Goal: Information Seeking & Learning: Check status

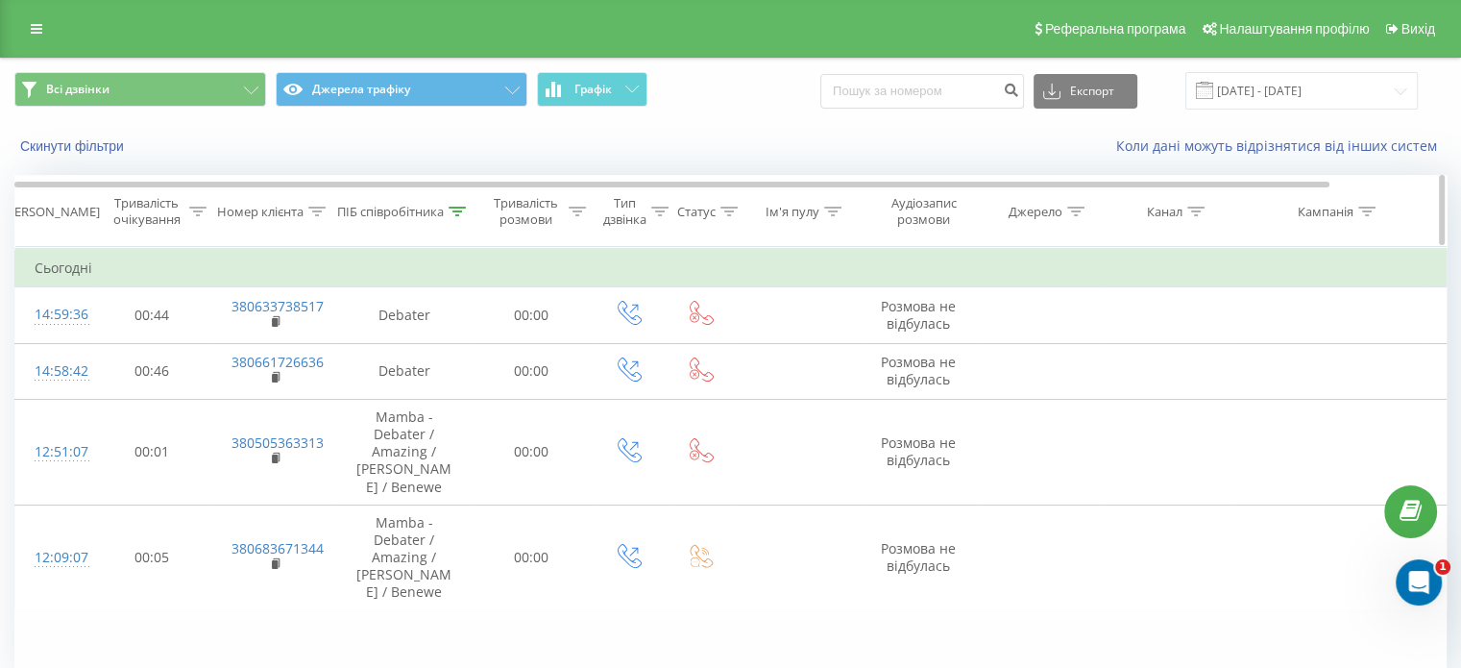
click at [450, 212] on icon at bounding box center [457, 212] width 17 height 10
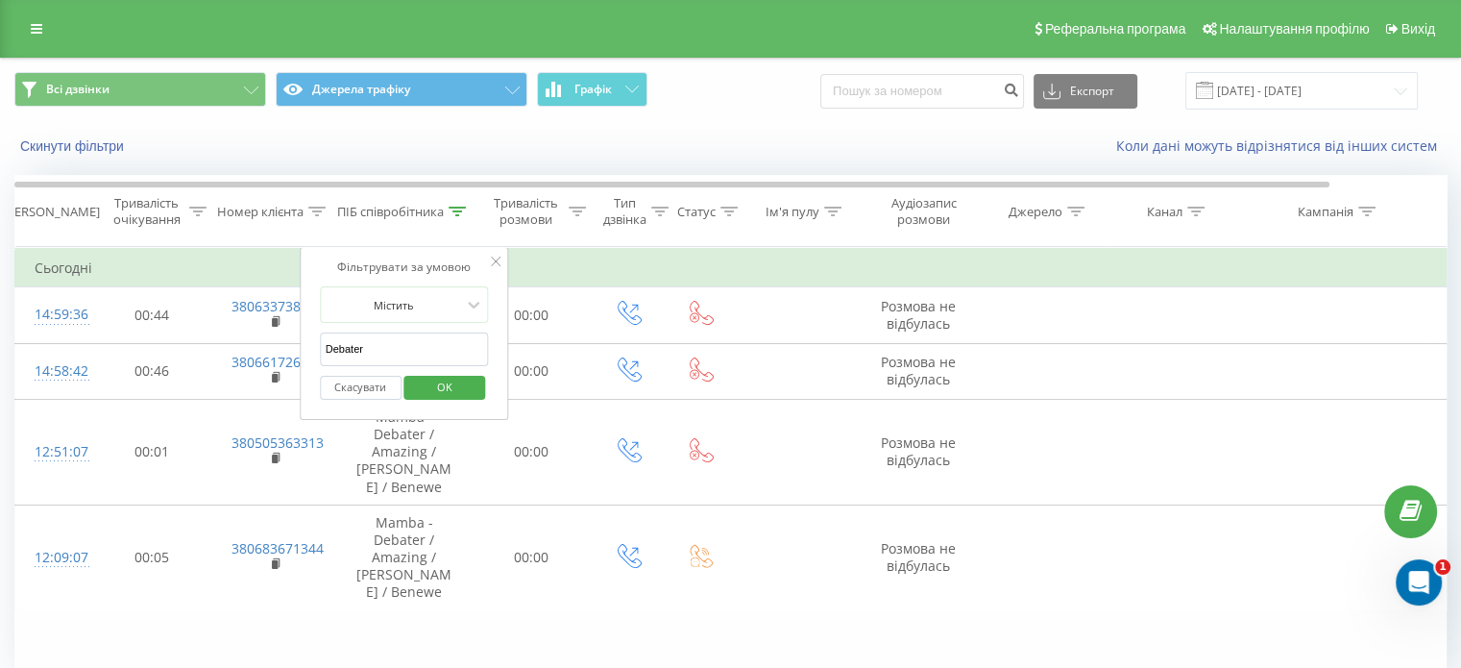
click at [434, 383] on span "OK" at bounding box center [445, 387] width 54 height 30
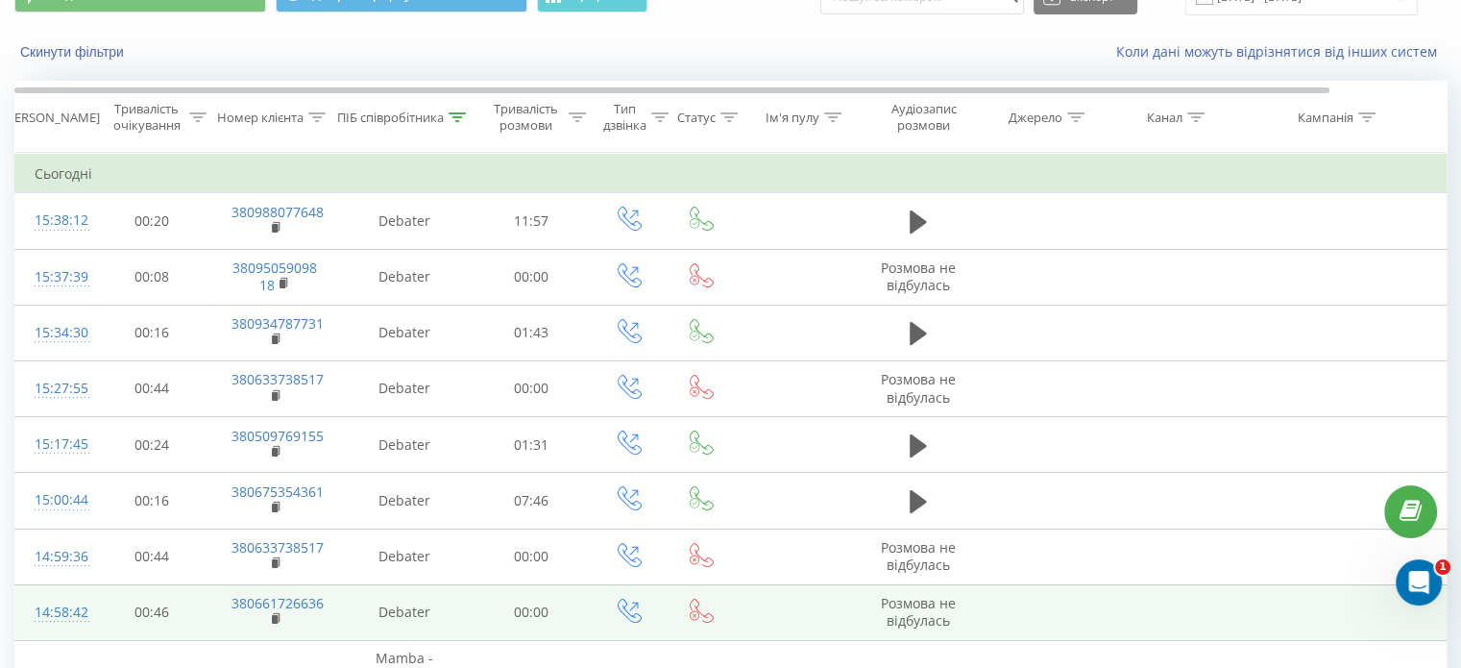
scroll to position [89, 0]
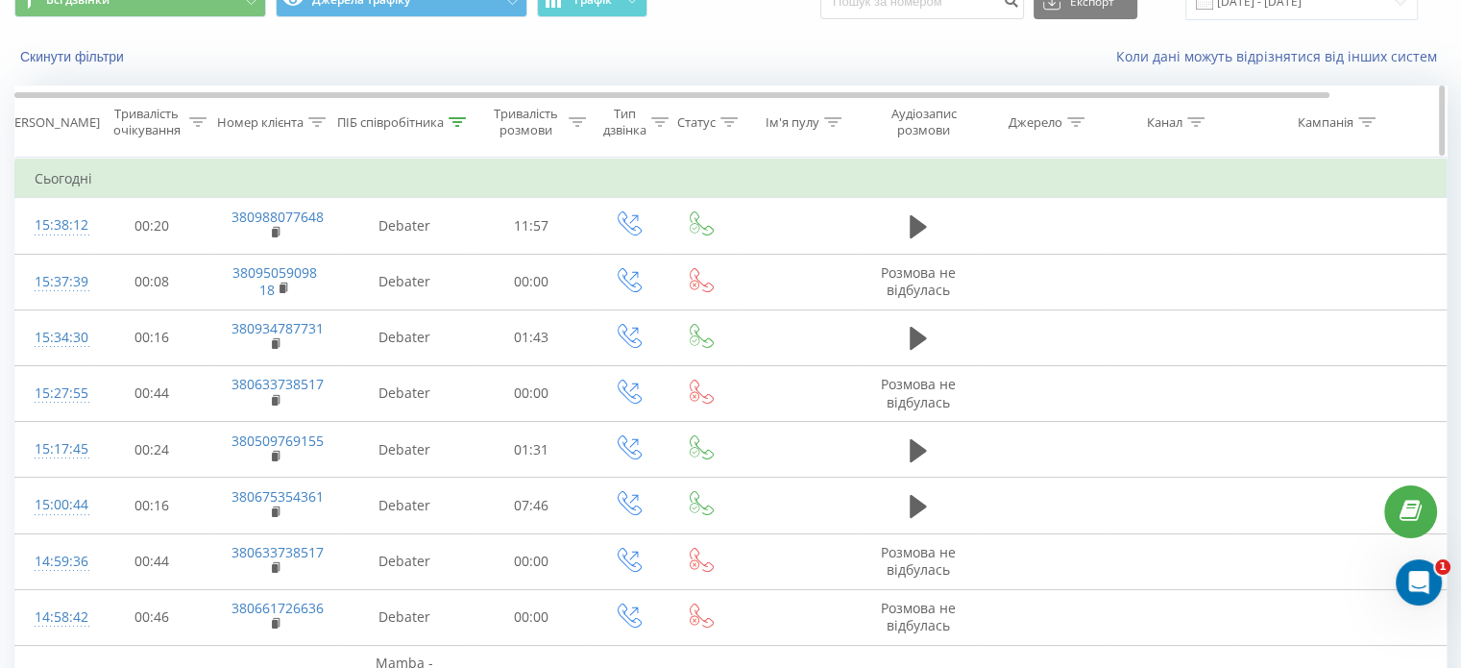
click at [451, 117] on icon at bounding box center [457, 122] width 17 height 10
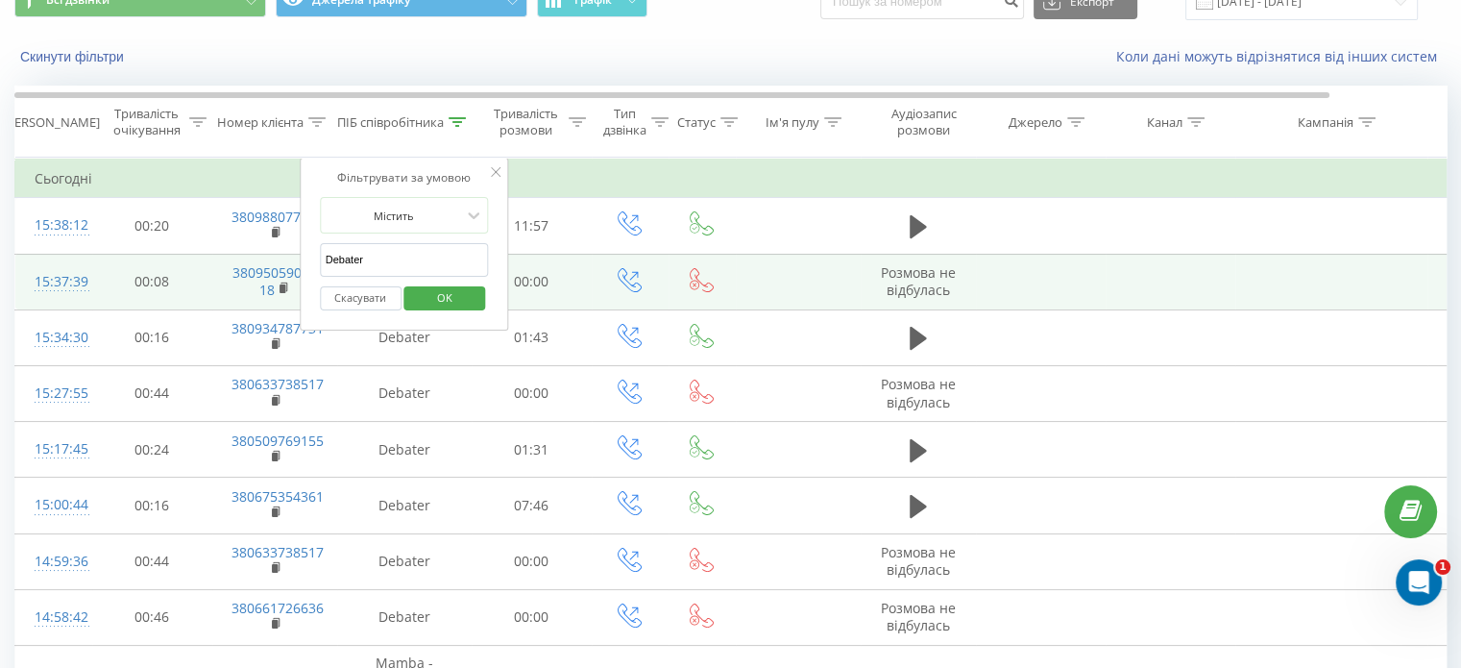
drag, startPoint x: 361, startPoint y: 257, endPoint x: 296, endPoint y: 253, distance: 65.5
click at [296, 253] on table "Фільтрувати за умовою Дорівнює Скасувати OK Фільтрувати за умовою Містить Скасу…" at bounding box center [793, 507] width 1558 height 699
click button "OK" at bounding box center [446, 298] width 82 height 24
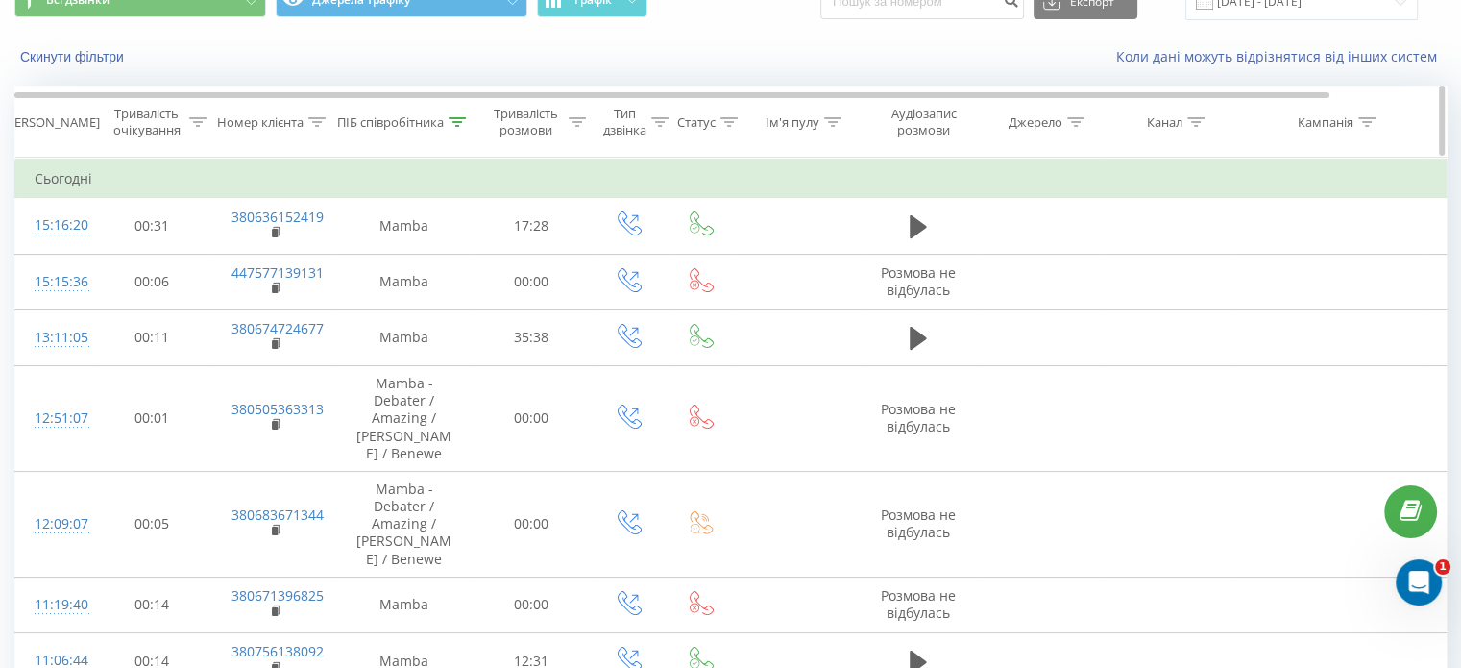
click at [454, 114] on div "ПІБ співробітника" at bounding box center [401, 122] width 129 height 16
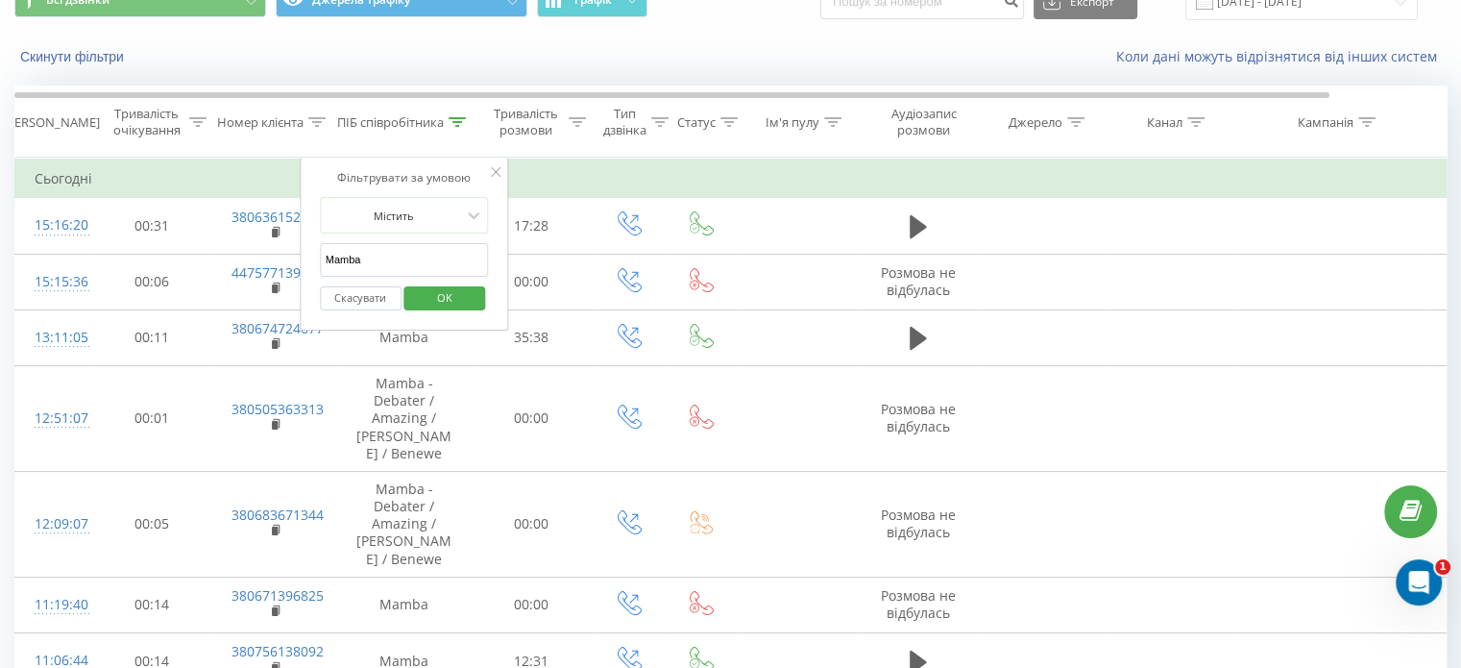
drag, startPoint x: 387, startPoint y: 255, endPoint x: 303, endPoint y: 253, distance: 84.6
click at [303, 253] on div "Фільтрувати за умовою Містить Mamba Скасувати OK" at bounding box center [404, 244] width 209 height 173
type input "S"
type input "Amazing"
click at [450, 302] on span "OK" at bounding box center [445, 297] width 54 height 30
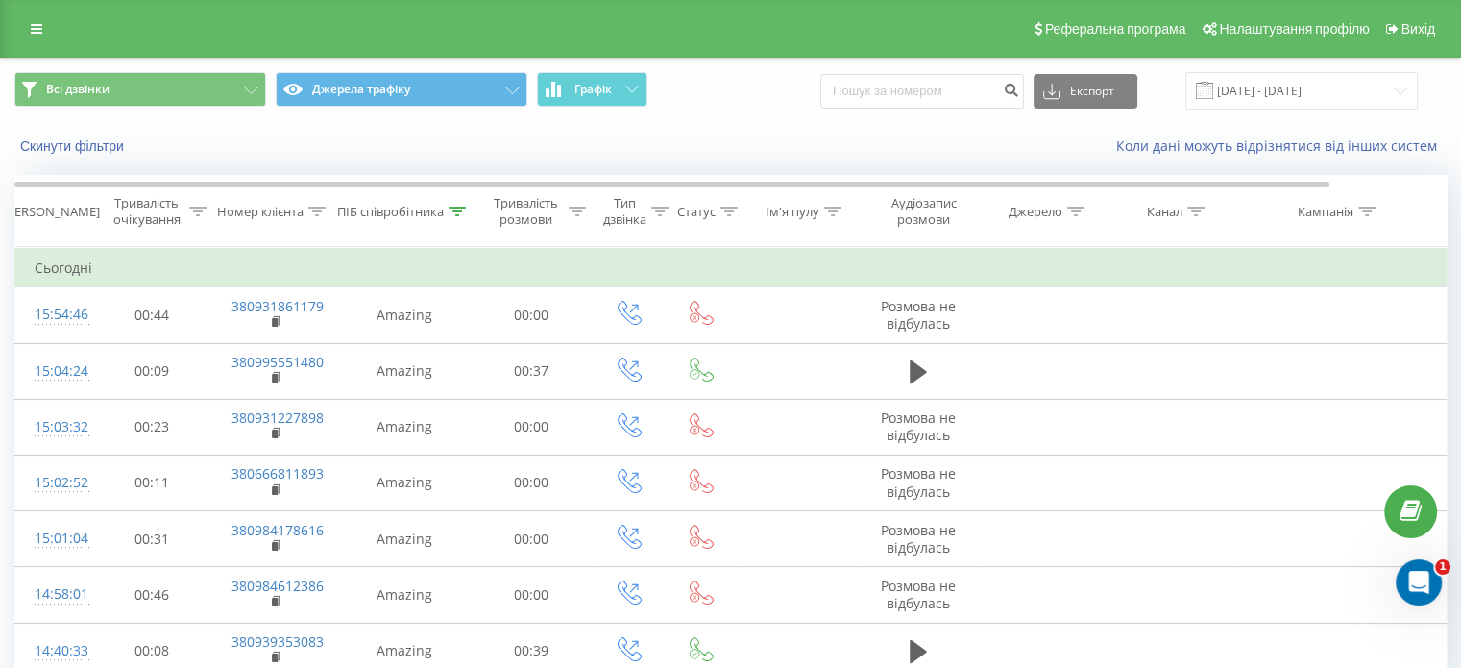
scroll to position [1183, 0]
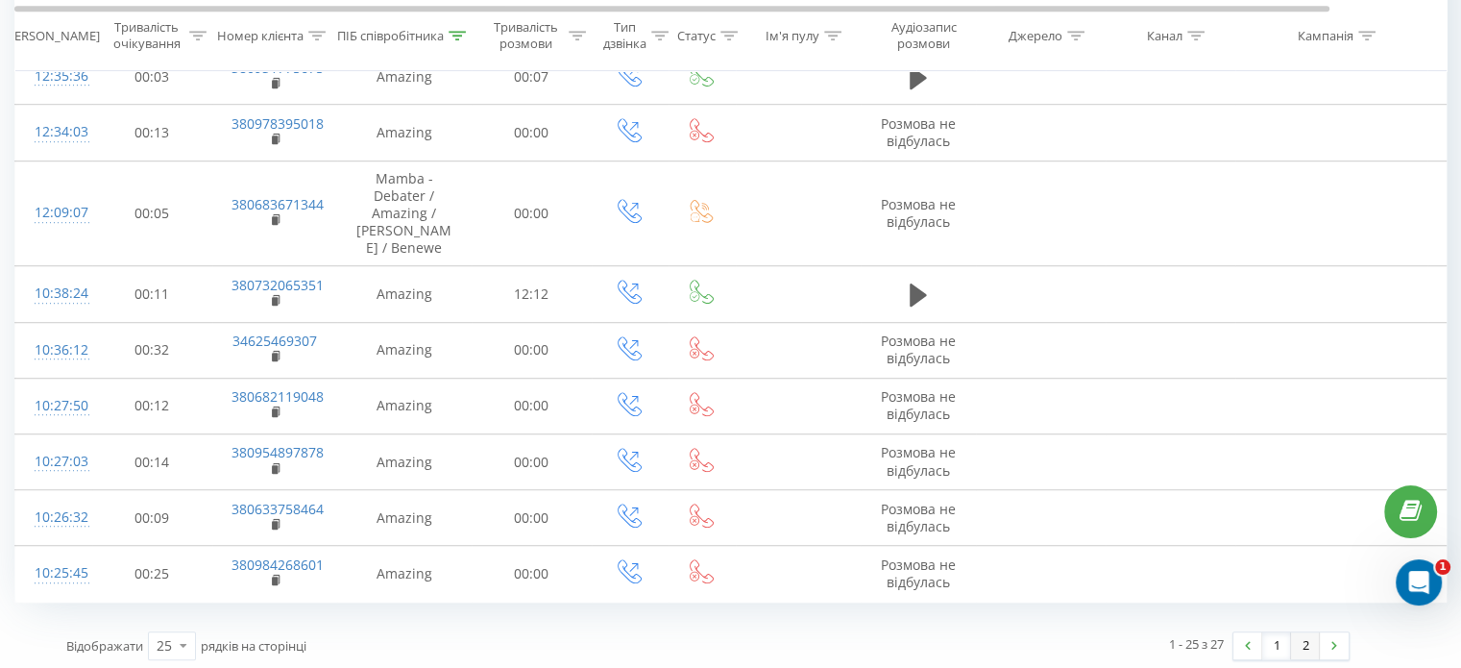
click at [1304, 641] on link "2" at bounding box center [1305, 645] width 29 height 27
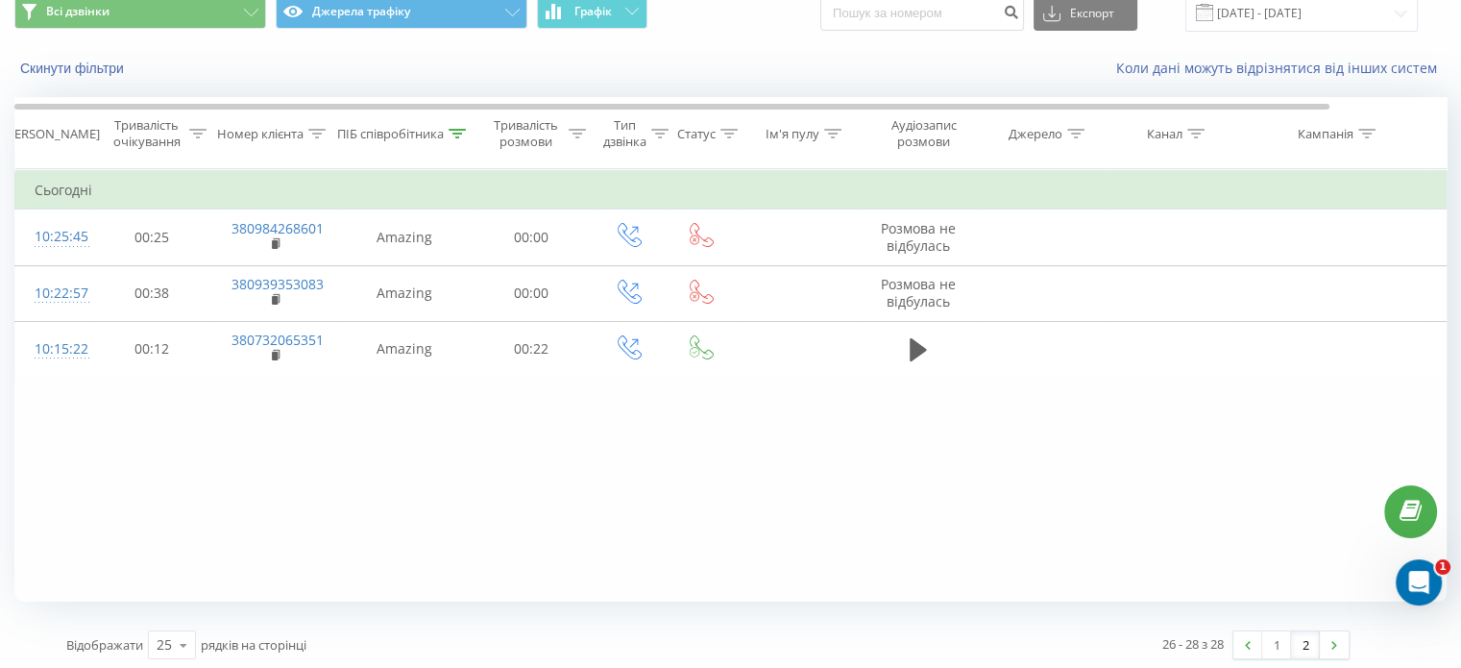
scroll to position [83, 0]
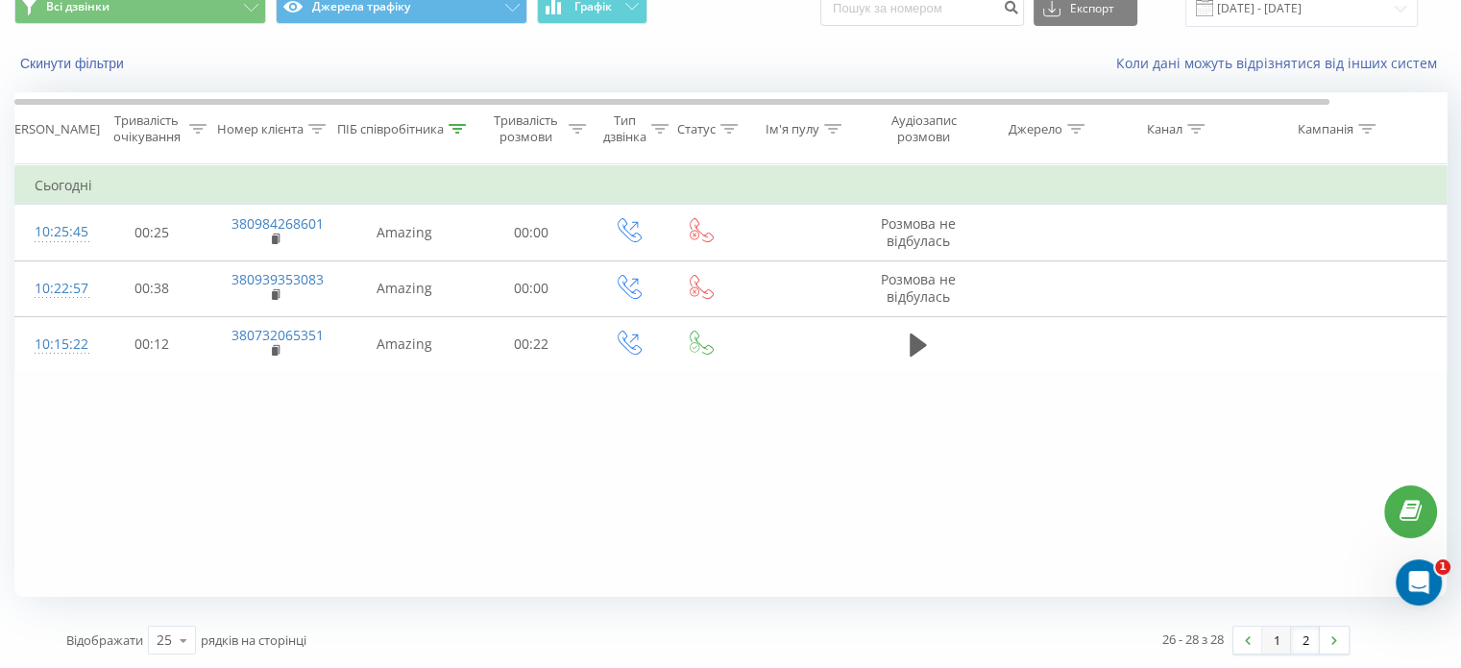
click at [1275, 637] on link "1" at bounding box center [1277, 639] width 29 height 27
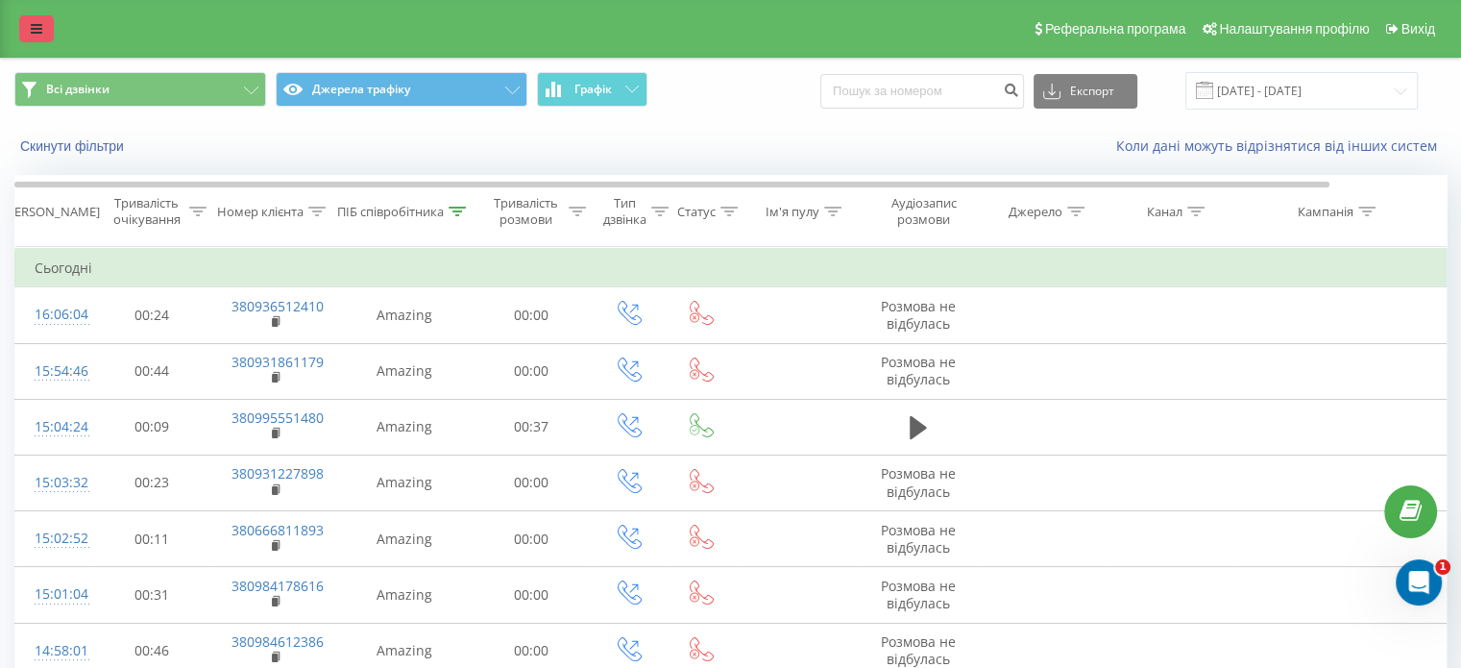
click at [35, 25] on icon at bounding box center [37, 28] width 12 height 13
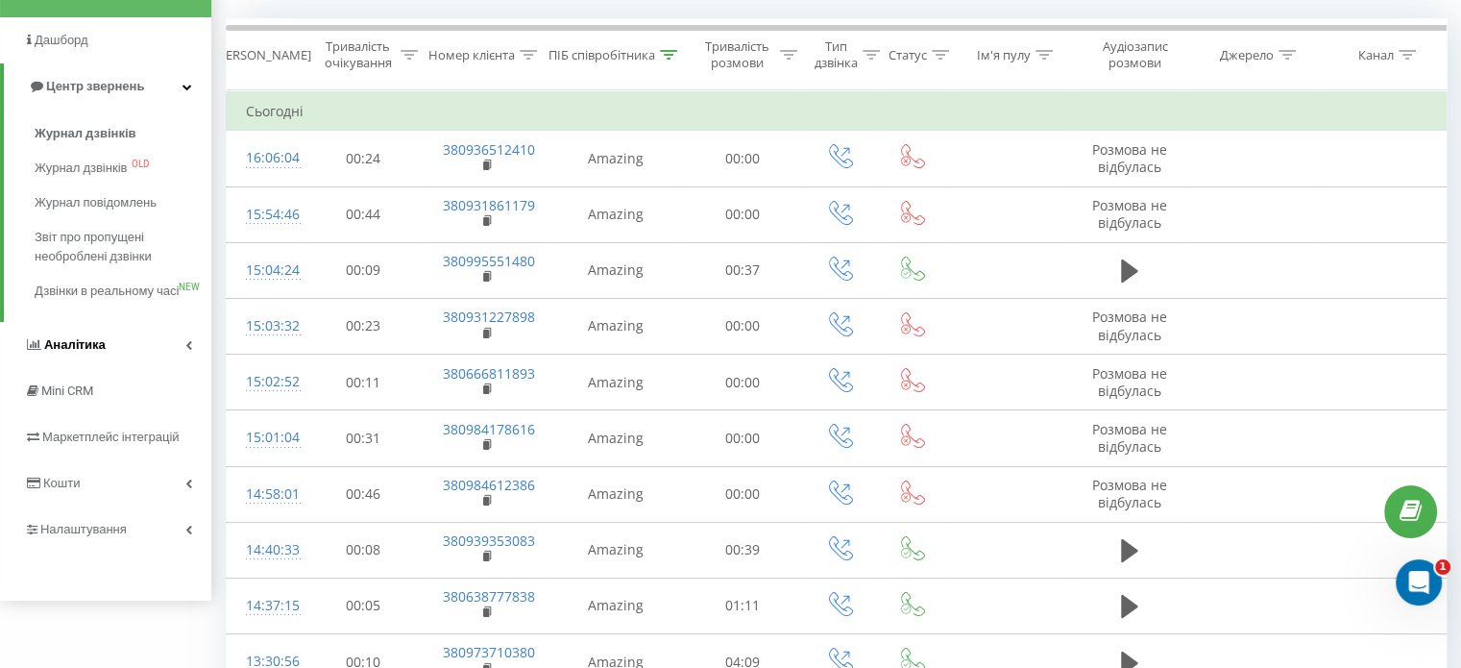
scroll to position [159, 0]
click at [130, 364] on link "Аналiтика" at bounding box center [105, 342] width 211 height 46
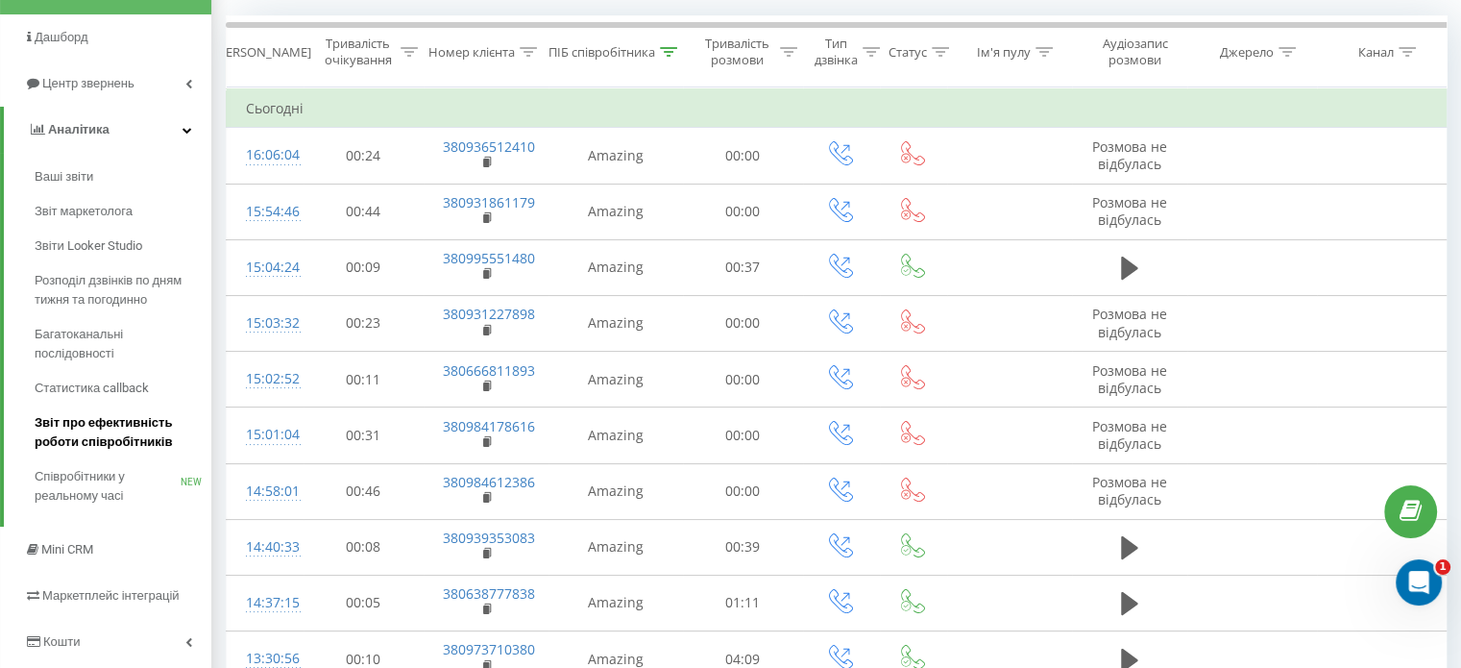
click at [135, 427] on span "Звіт про ефективність роботи співробітників" at bounding box center [118, 432] width 167 height 38
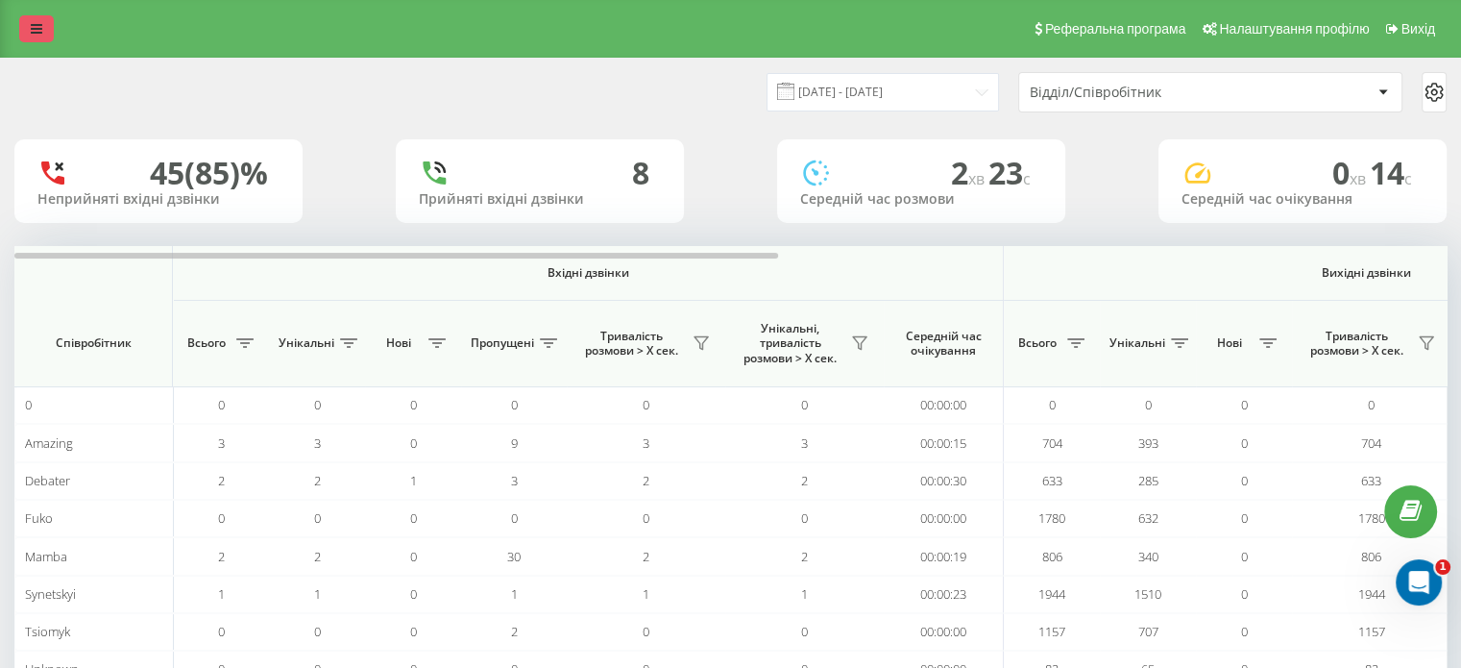
click at [25, 18] on link at bounding box center [36, 28] width 35 height 27
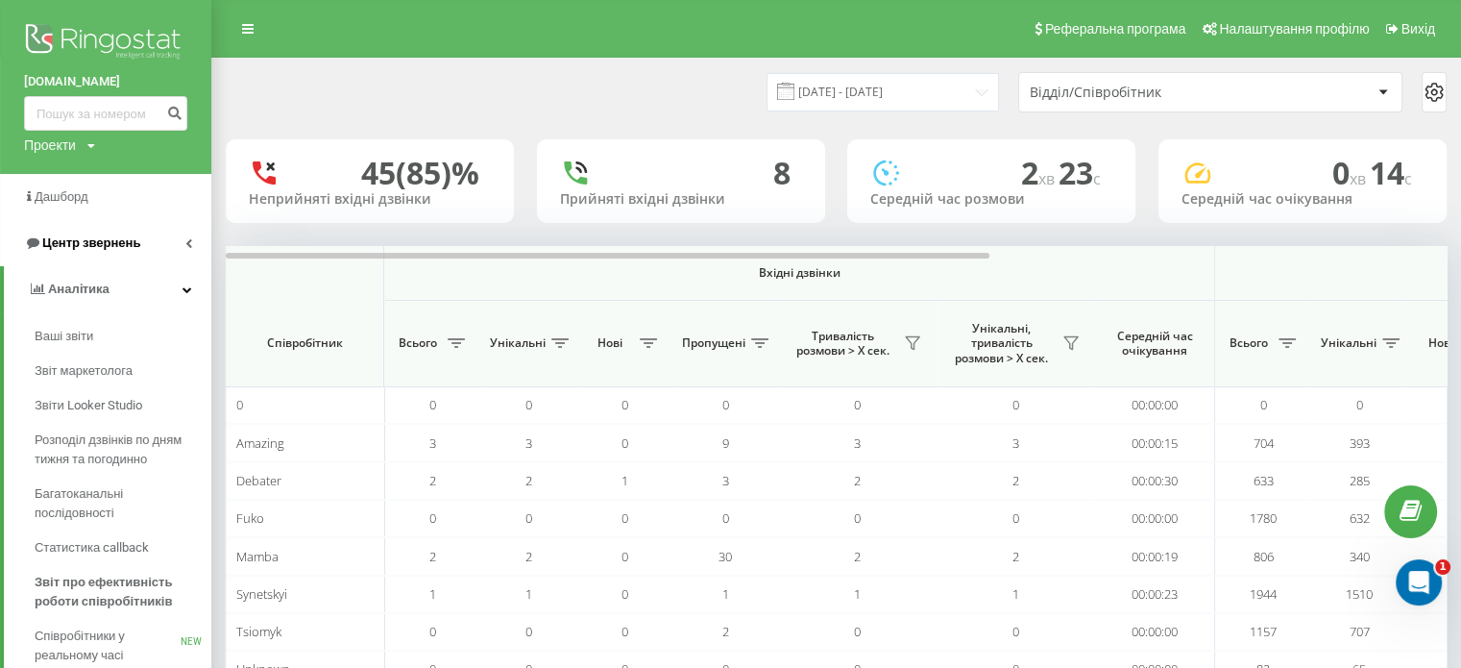
click at [159, 247] on link "Центр звернень" at bounding box center [105, 243] width 211 height 46
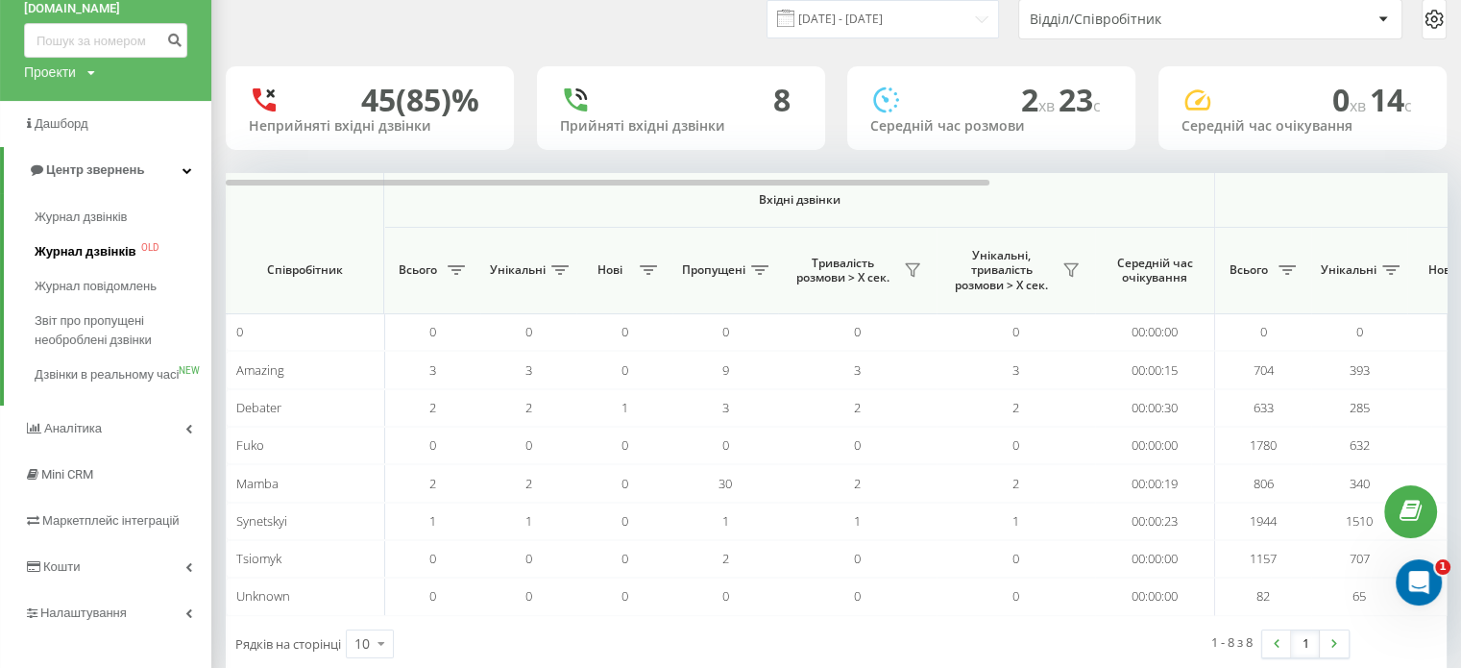
scroll to position [77, 0]
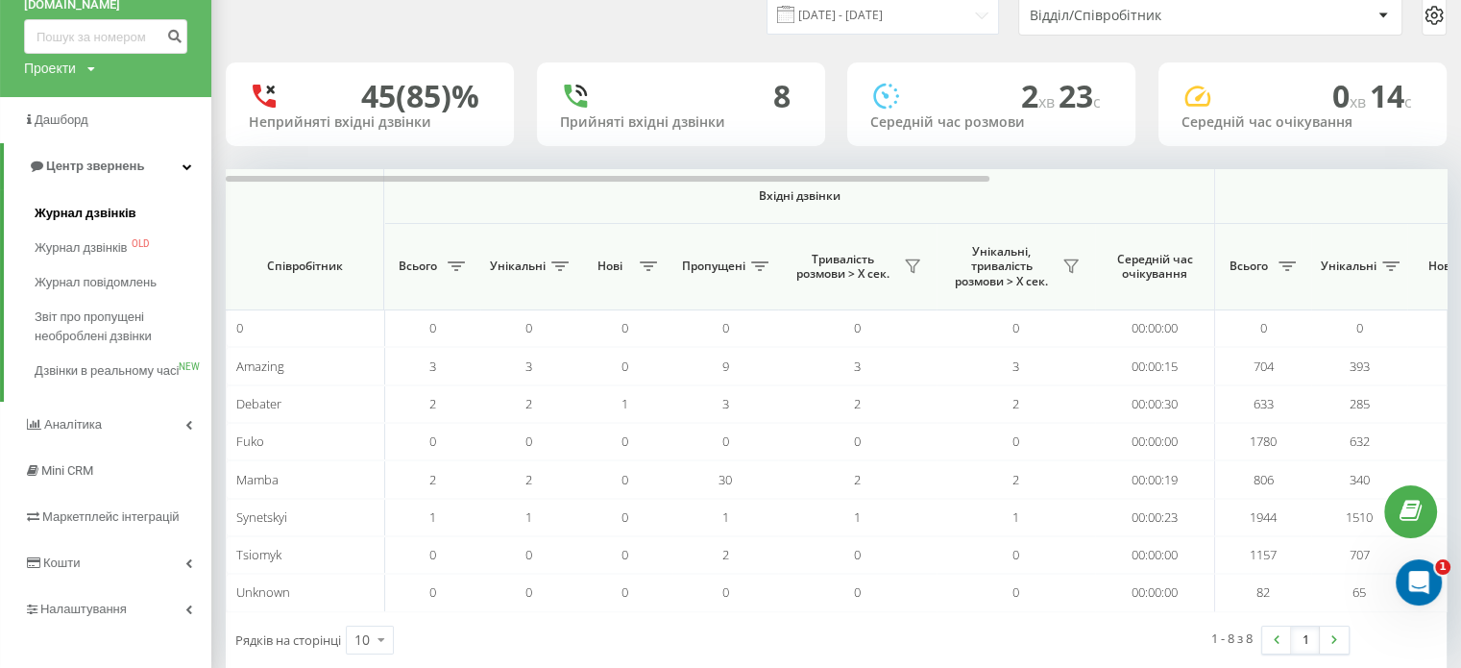
click at [110, 212] on span "Журнал дзвінків" at bounding box center [86, 213] width 102 height 19
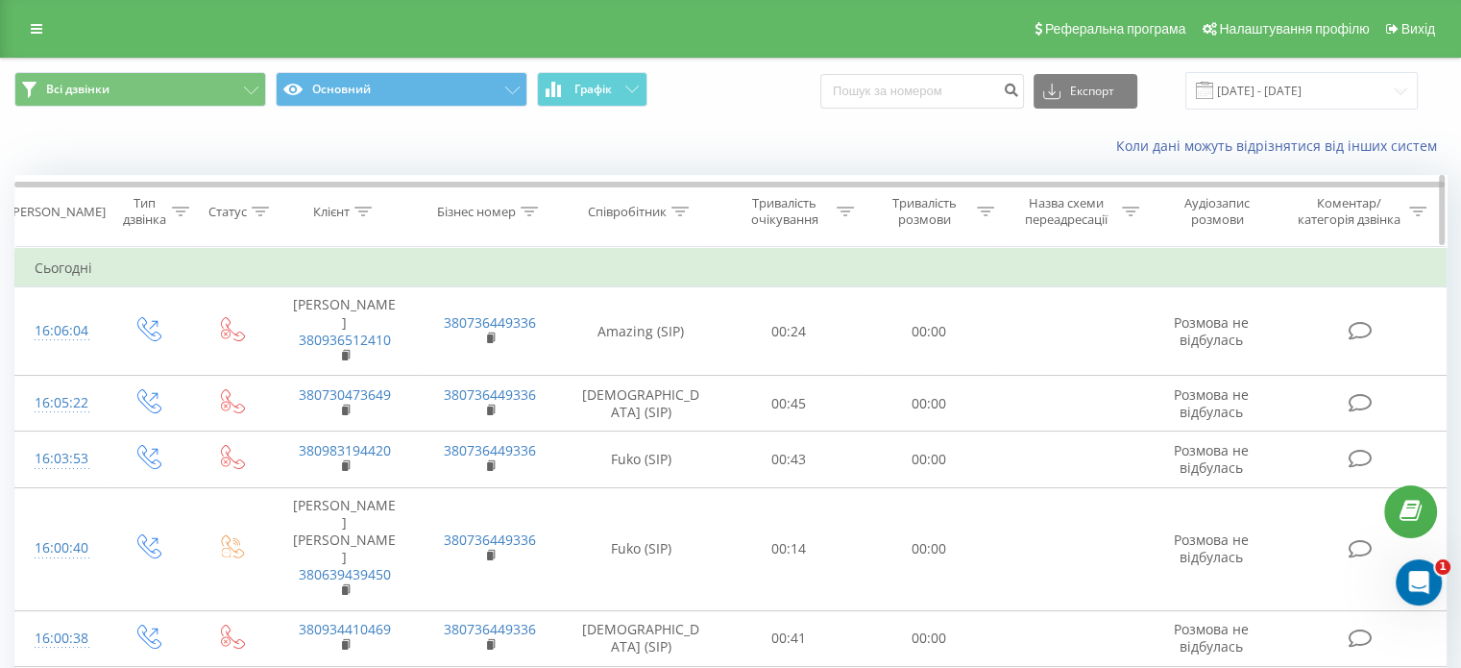
click at [683, 210] on icon at bounding box center [680, 212] width 17 height 10
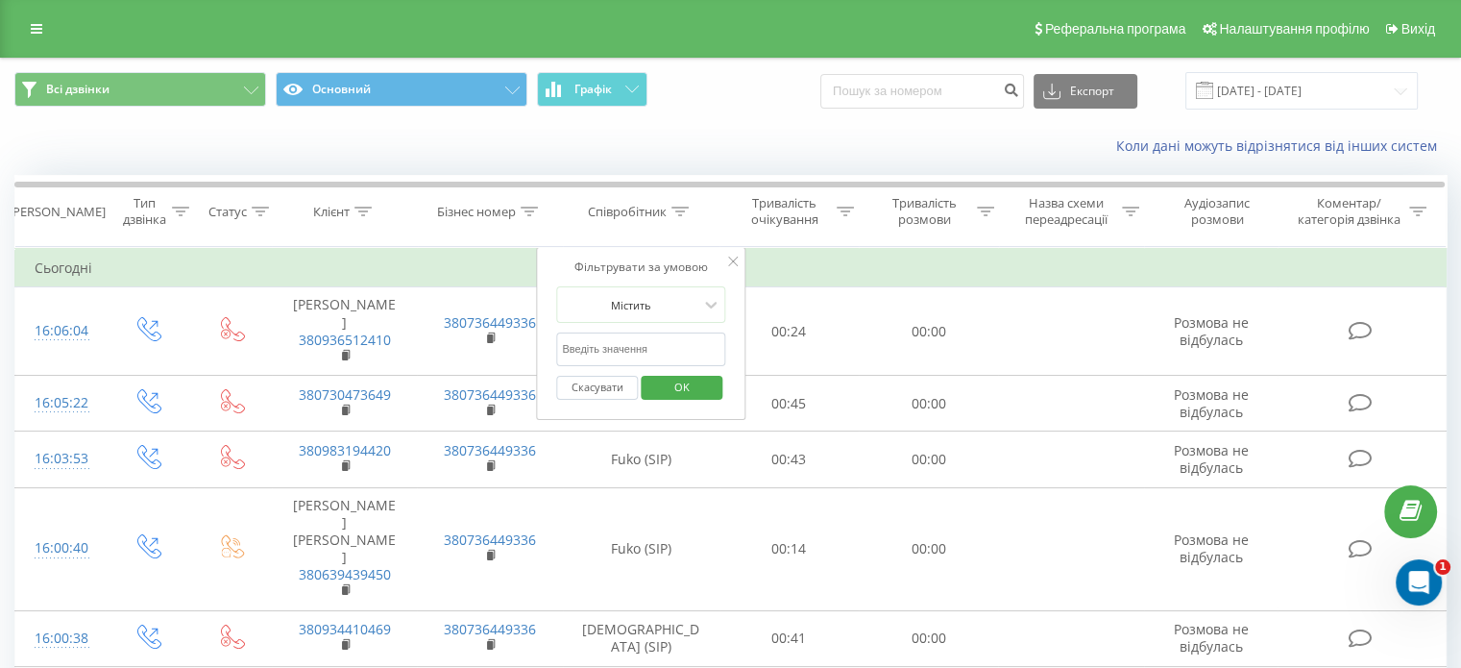
click at [545, 347] on div "Фільтрувати за умовою Містить Скасувати OK" at bounding box center [640, 333] width 209 height 173
type input "Debater"
click at [685, 385] on span "OK" at bounding box center [682, 387] width 54 height 30
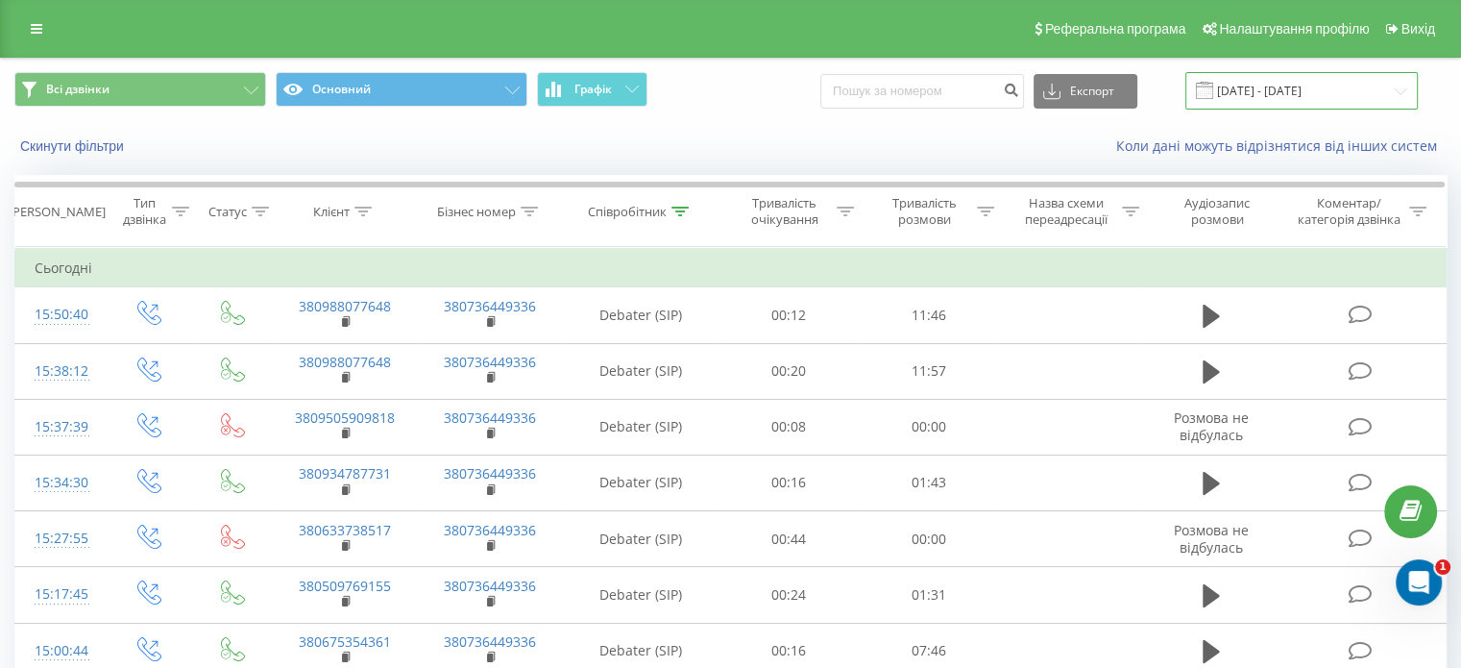
click at [1314, 92] on input "[DATE] - [DATE]" at bounding box center [1302, 90] width 233 height 37
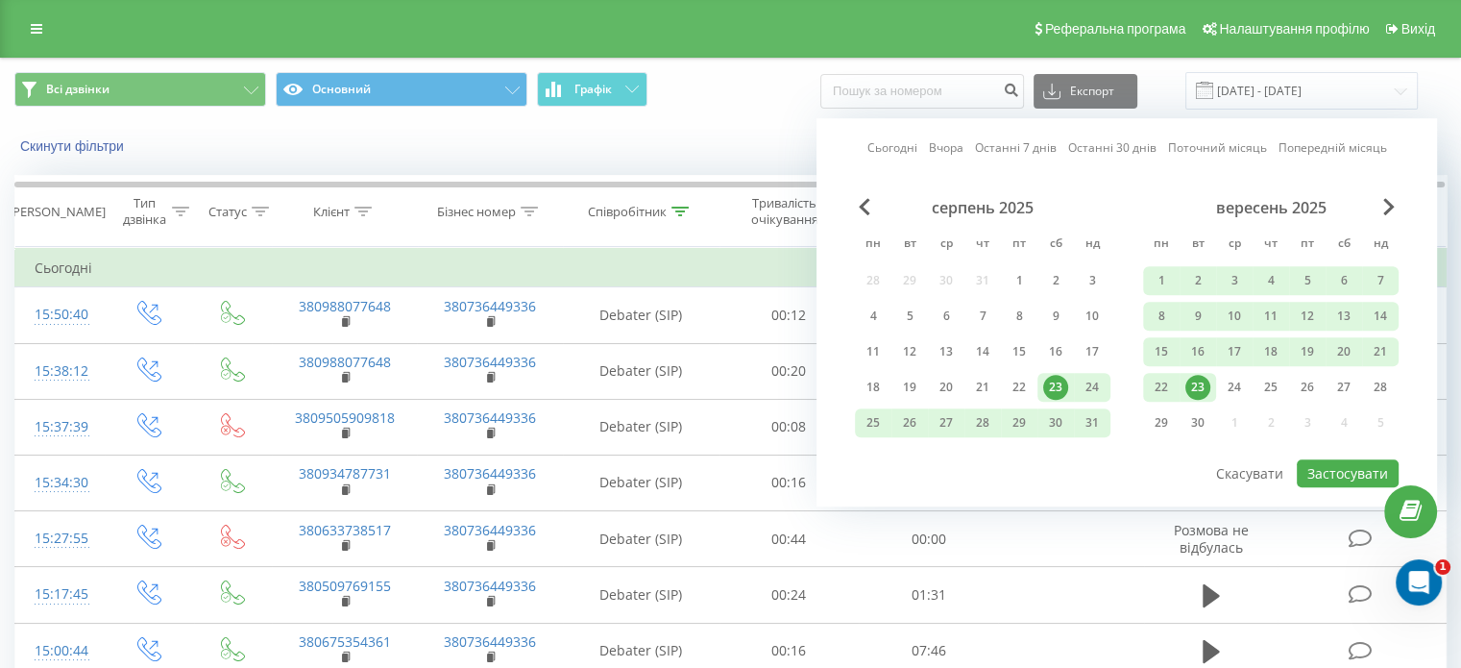
click at [1196, 378] on div "23" at bounding box center [1198, 387] width 25 height 25
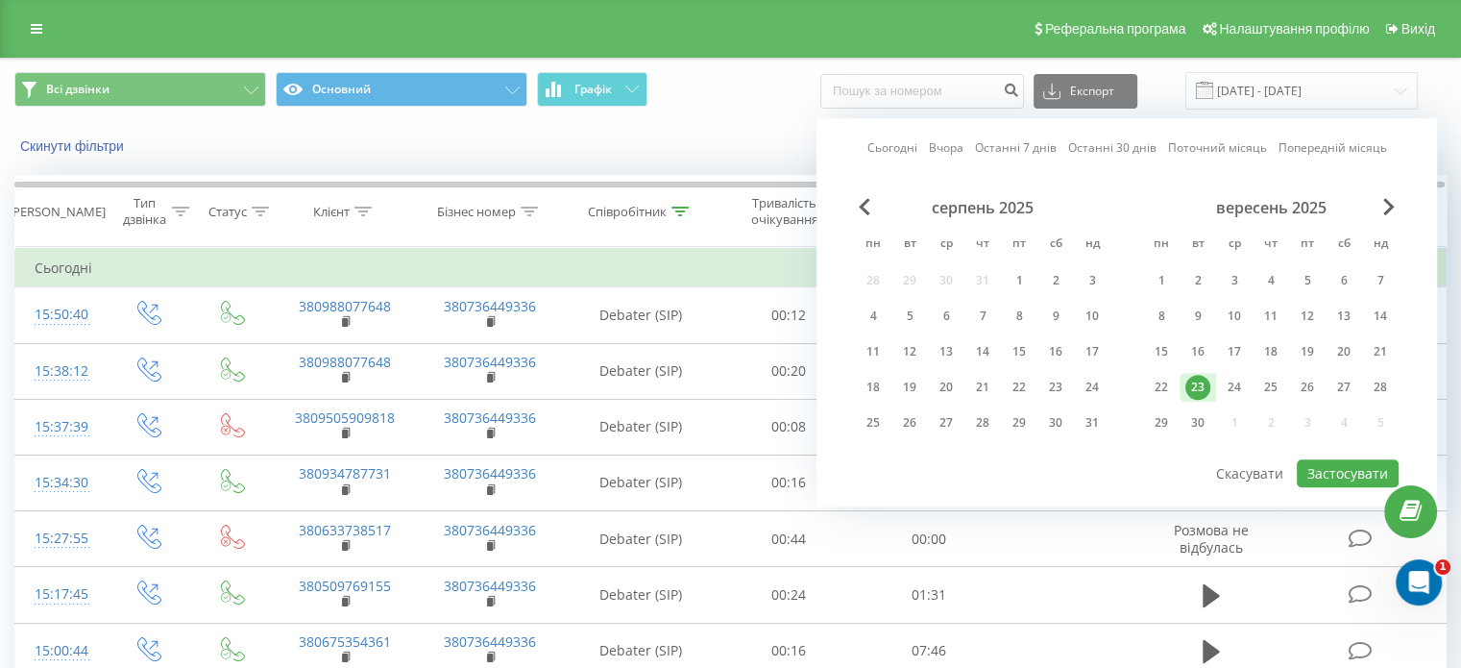
click at [1196, 378] on div "23" at bounding box center [1198, 387] width 25 height 25
click at [1352, 468] on button "Застосувати" at bounding box center [1348, 473] width 102 height 28
type input "23.09.2025 - 23.09.2025"
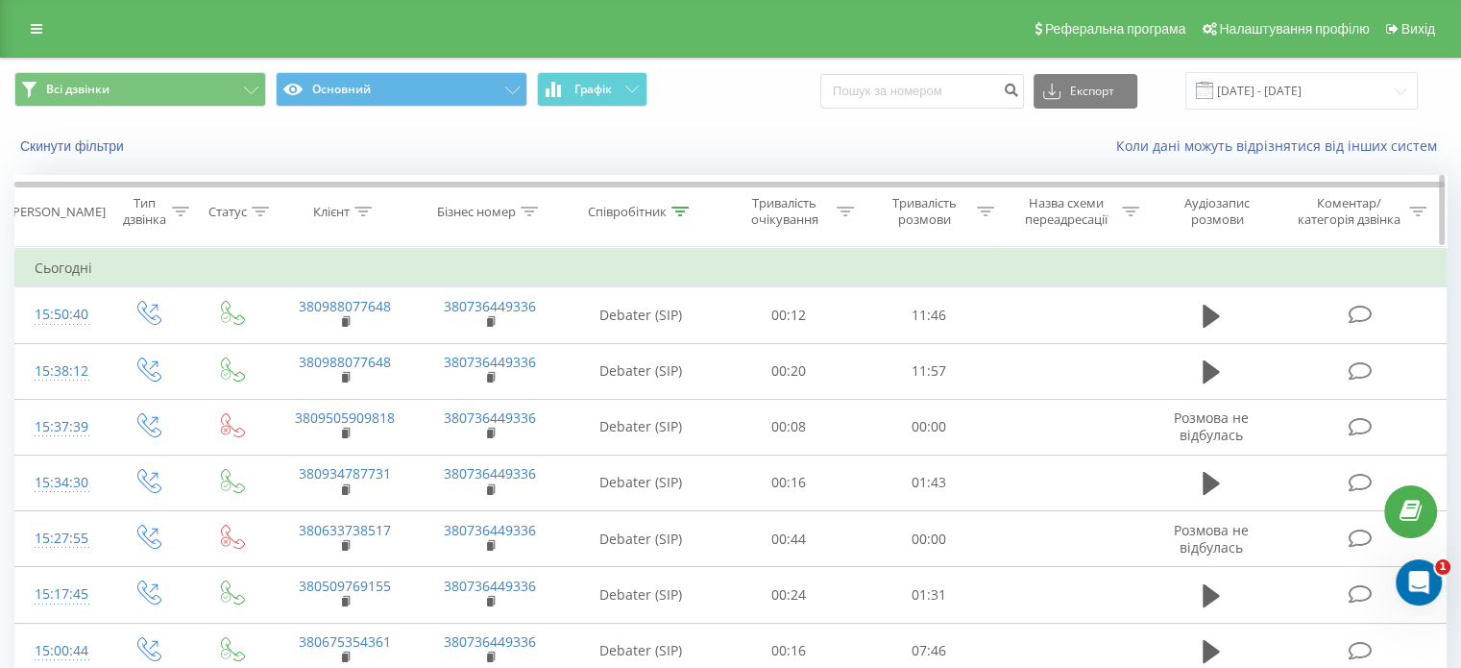
click at [674, 207] on icon at bounding box center [680, 212] width 17 height 10
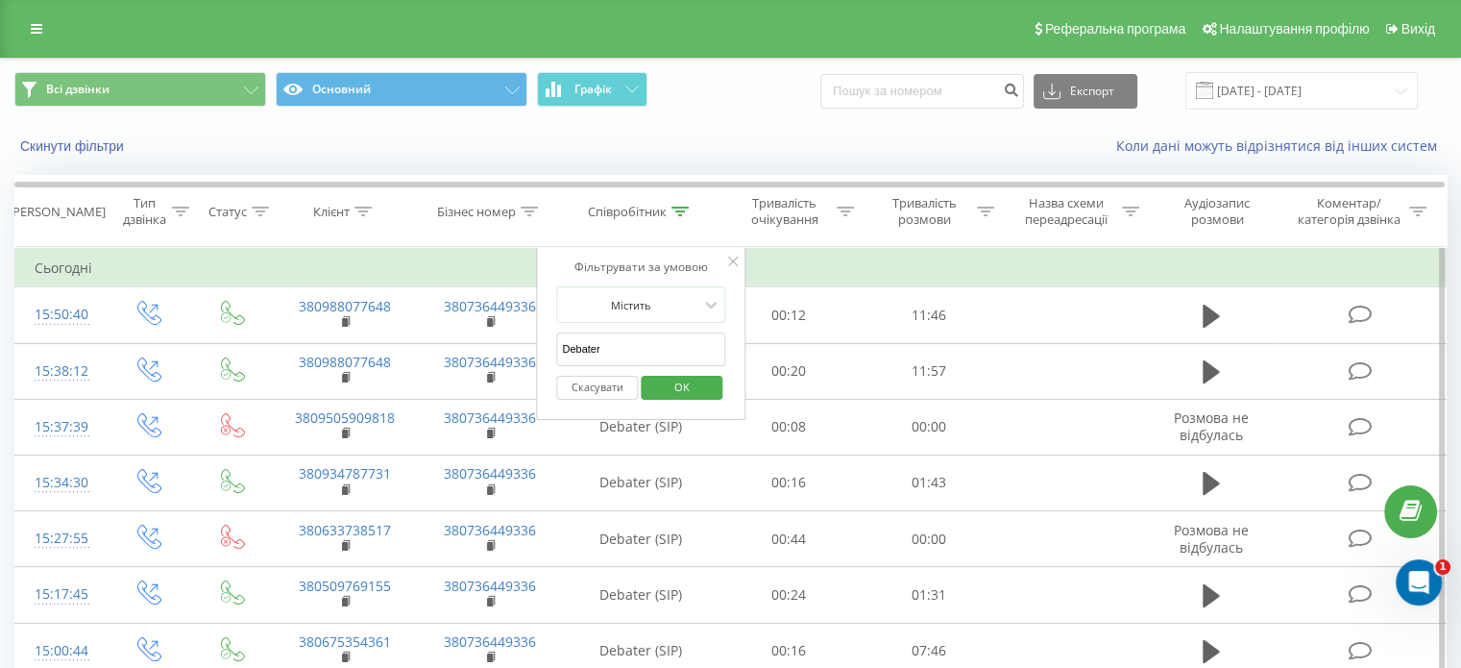
drag, startPoint x: 627, startPoint y: 346, endPoint x: 548, endPoint y: 346, distance: 79.7
click at [548, 346] on div "Фільтрувати за умовою Містить Debater Скасувати OK" at bounding box center [640, 333] width 209 height 173
click at [700, 391] on span "OK" at bounding box center [682, 387] width 54 height 30
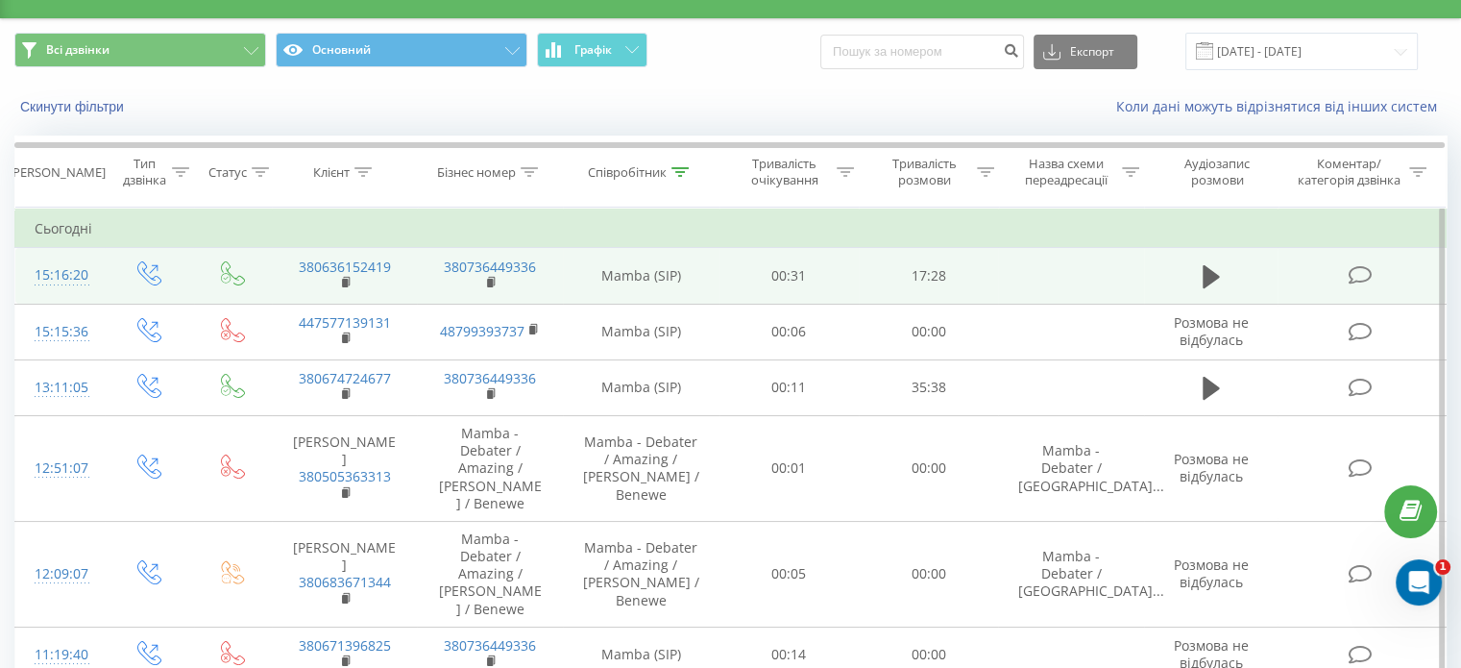
scroll to position [38, 0]
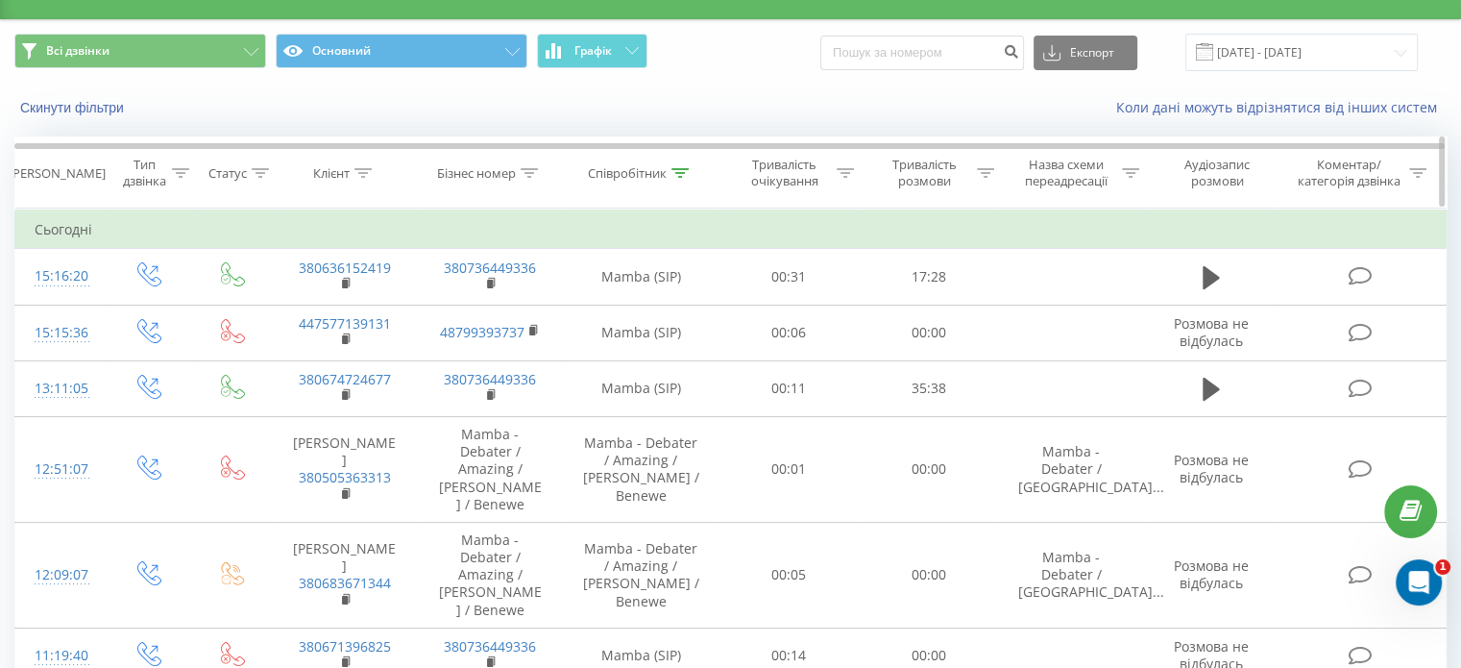
click at [679, 168] on icon at bounding box center [680, 173] width 17 height 10
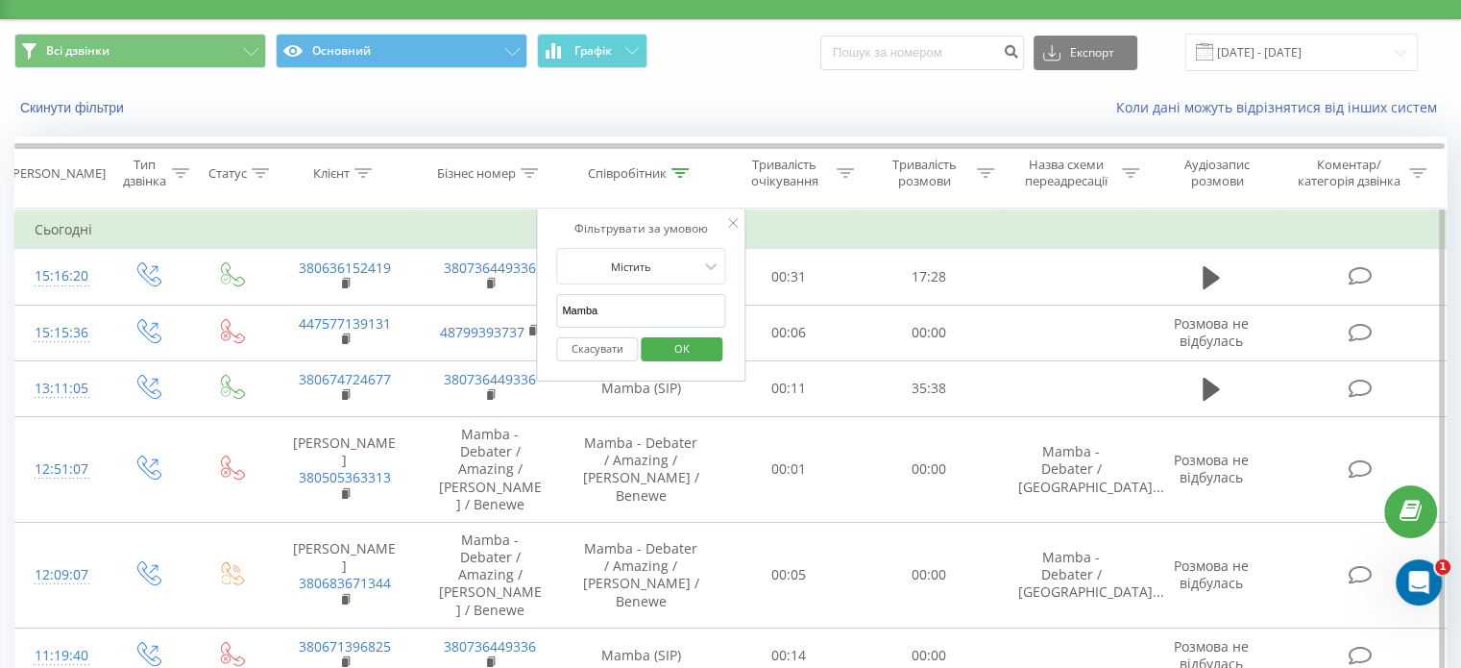
drag, startPoint x: 560, startPoint y: 313, endPoint x: 546, endPoint y: 314, distance: 14.4
click at [546, 314] on div "Фільтрувати за умовою Містить Mamba Скасувати OK" at bounding box center [640, 295] width 209 height 173
type input "Amazing"
click at [676, 344] on span "OK" at bounding box center [682, 348] width 54 height 30
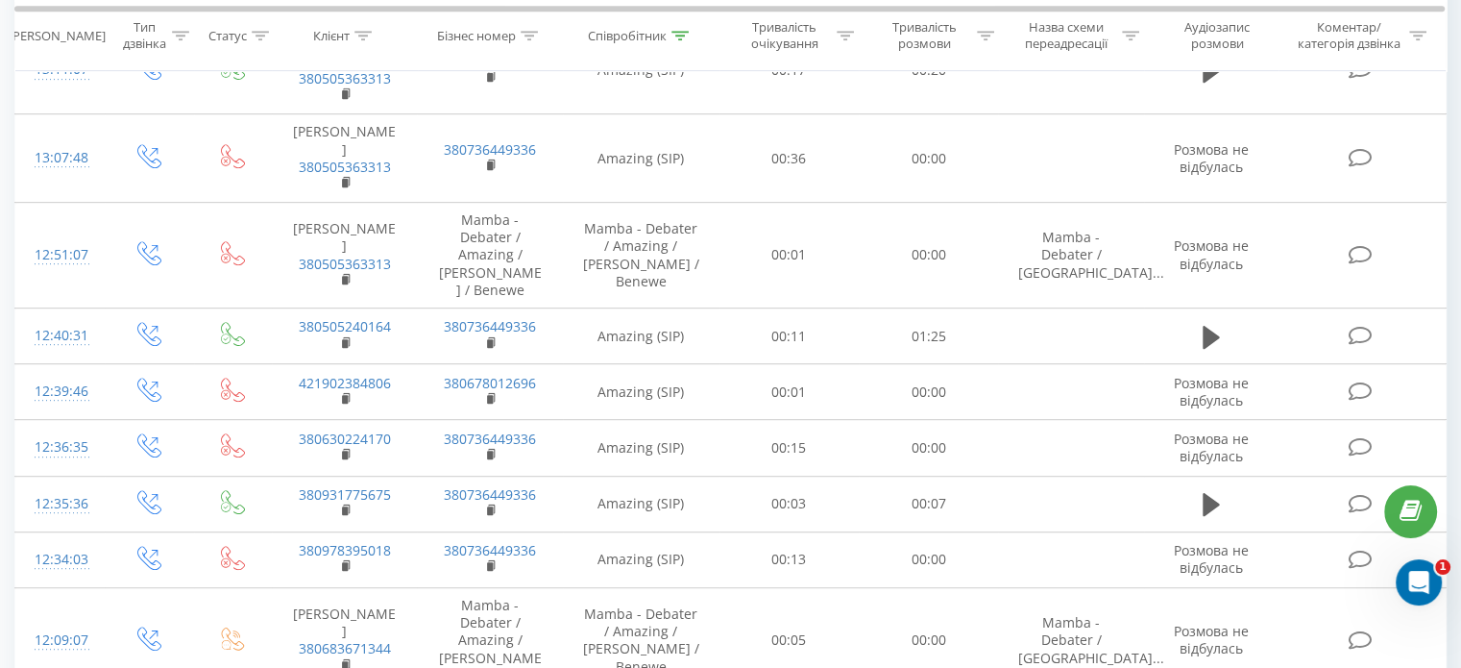
scroll to position [1207, 0]
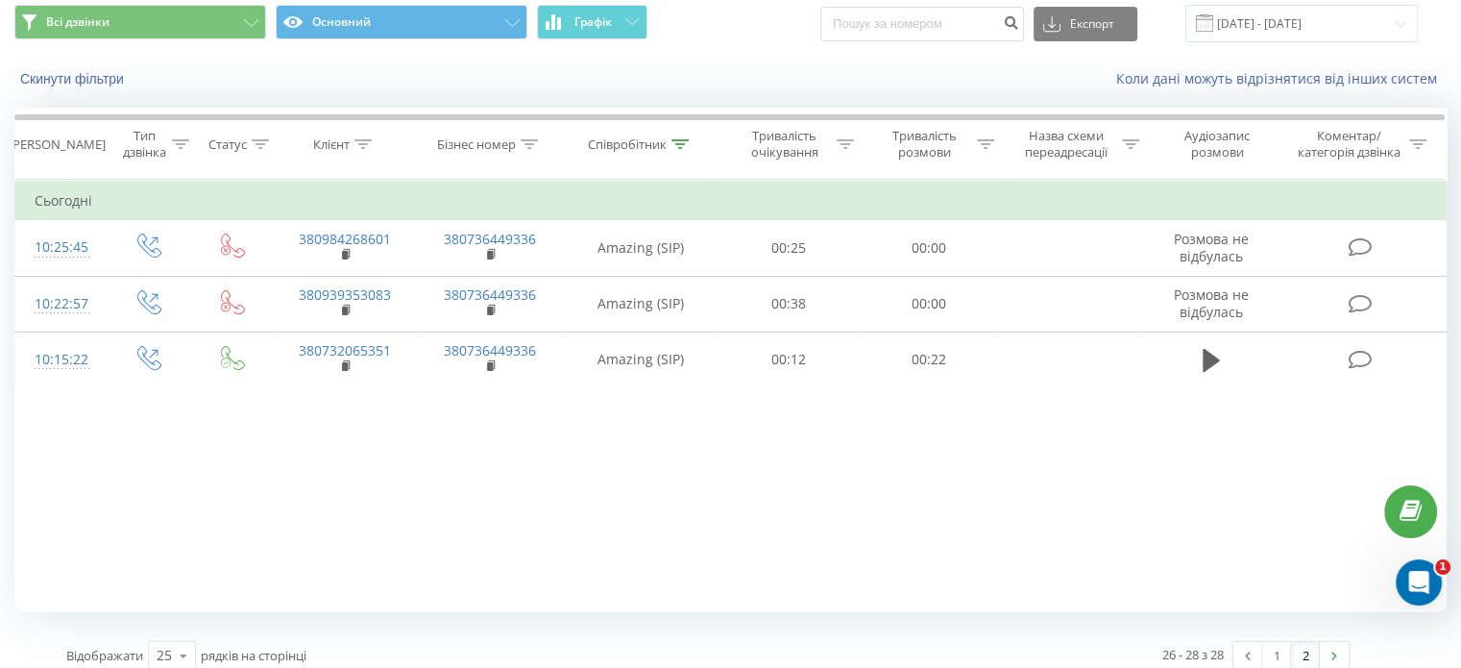
scroll to position [83, 0]
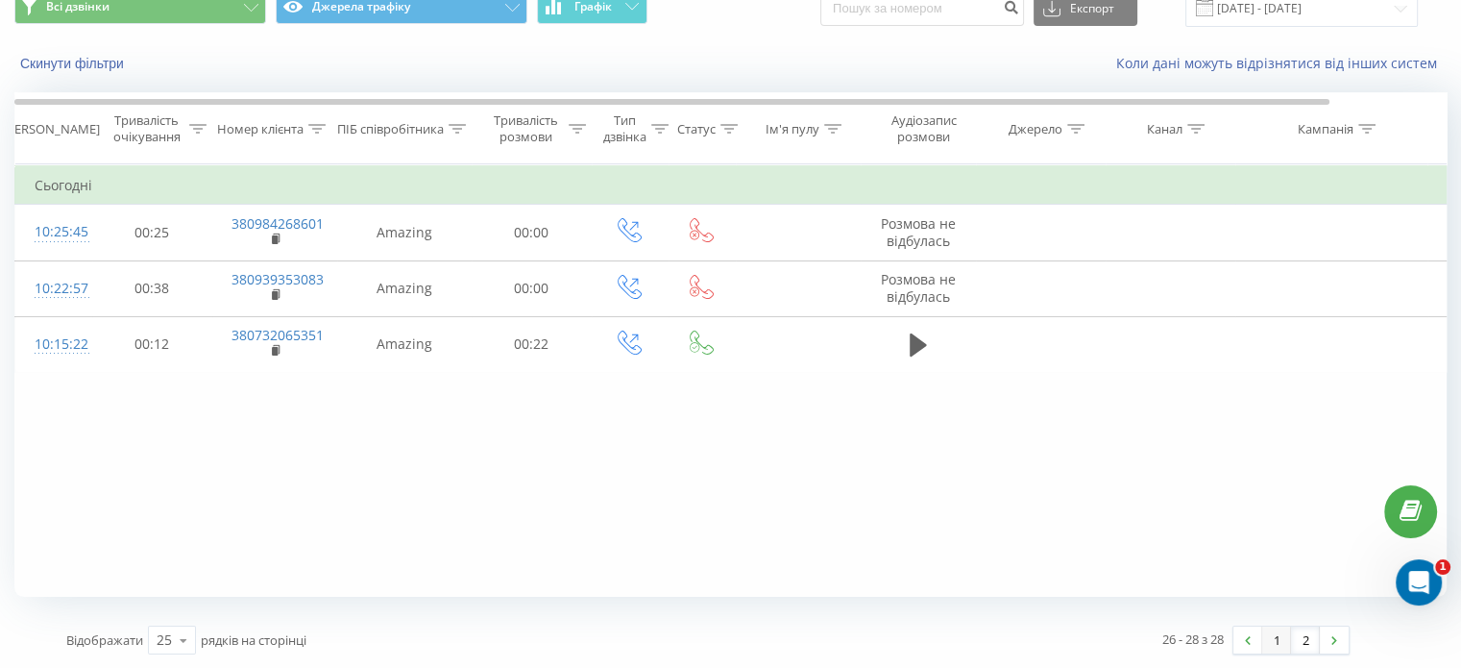
click at [1278, 635] on link "1" at bounding box center [1277, 639] width 29 height 27
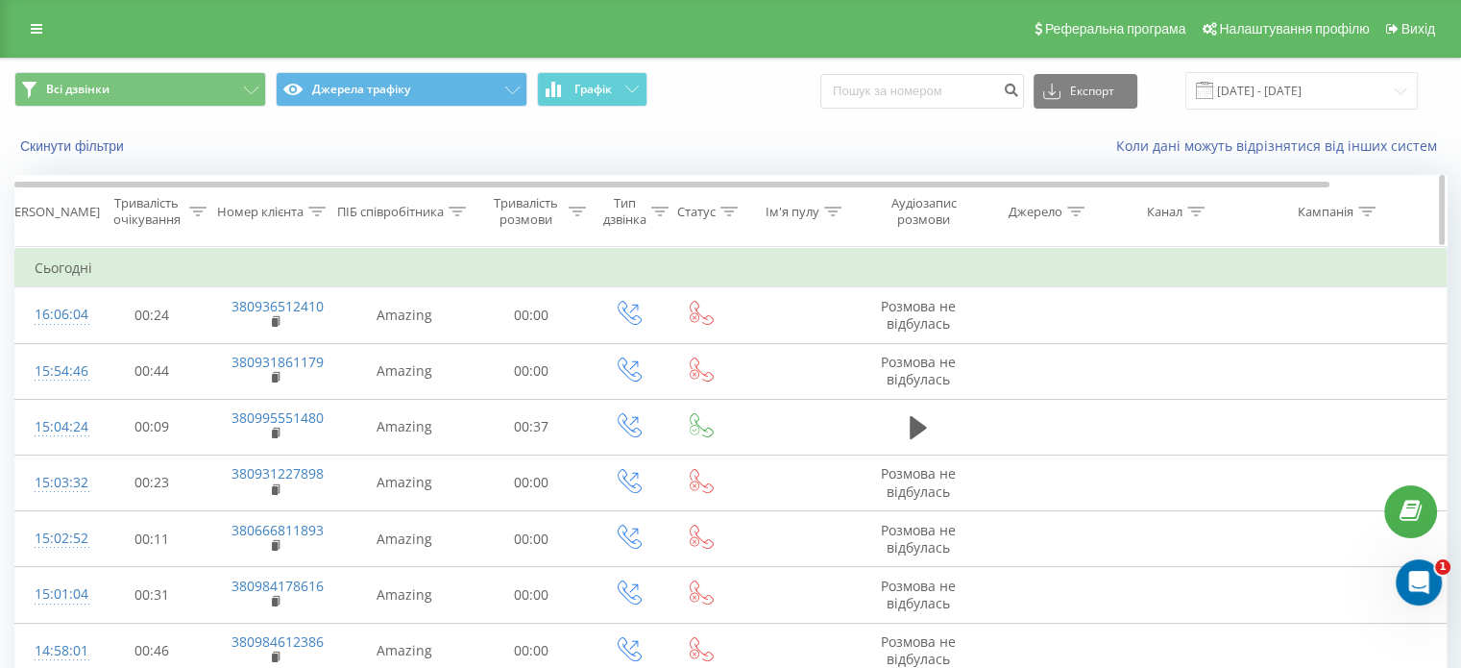
click at [451, 214] on icon at bounding box center [457, 212] width 17 height 10
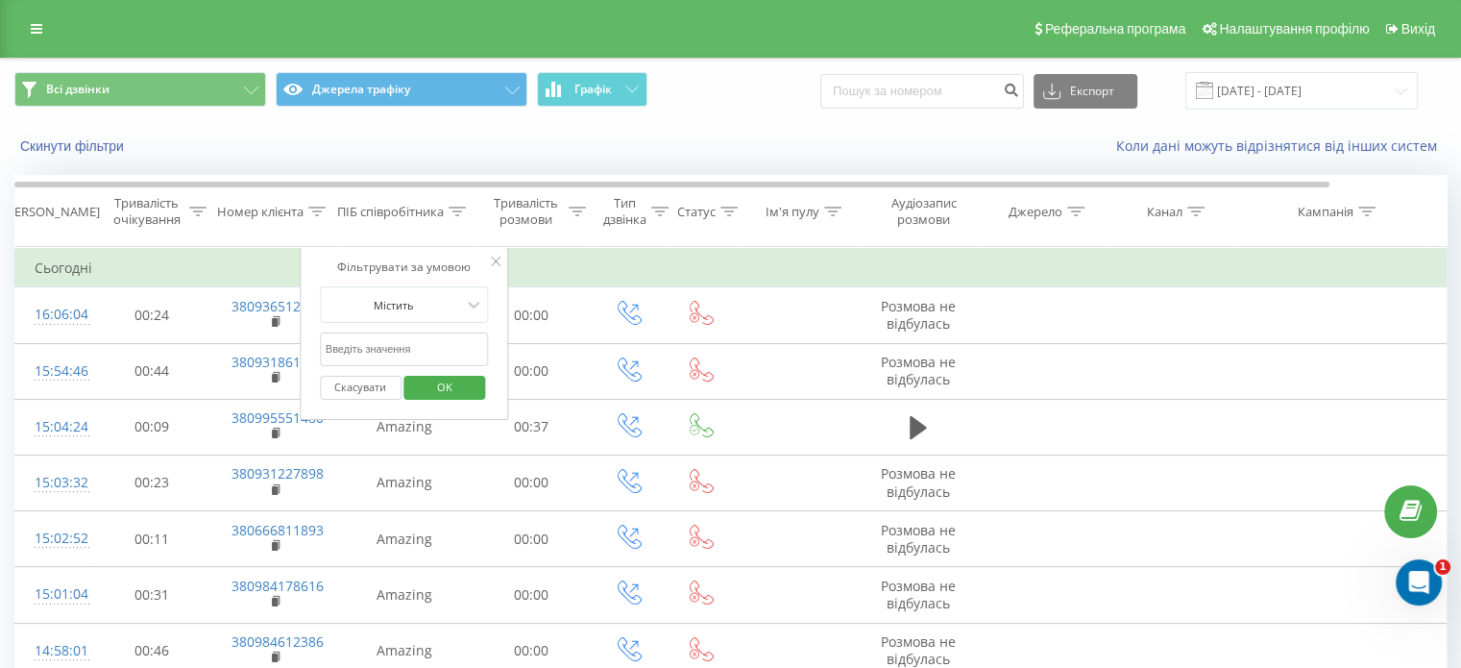
click at [430, 345] on input "text" at bounding box center [404, 349] width 169 height 34
click at [444, 380] on span "OK" at bounding box center [445, 387] width 54 height 30
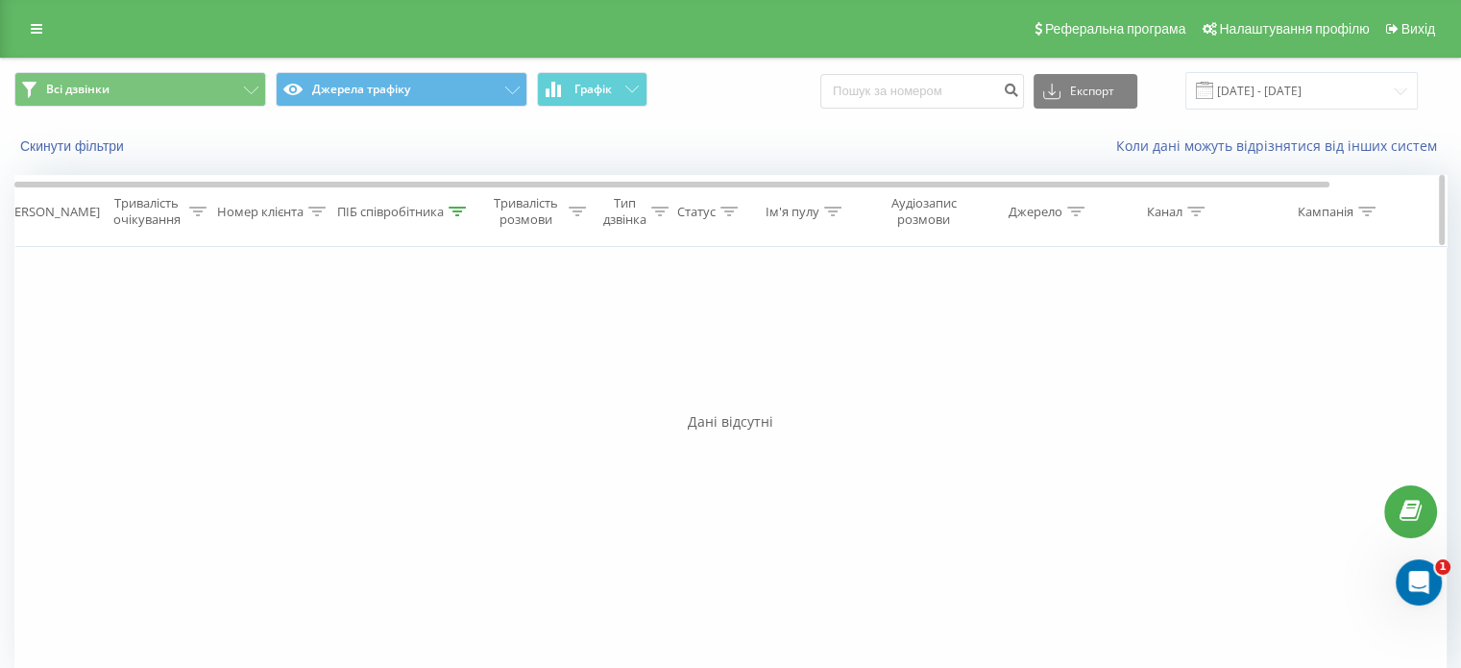
click at [450, 214] on icon at bounding box center [457, 212] width 17 height 10
click at [411, 352] on input "Fuko" at bounding box center [404, 349] width 169 height 34
type input "F"
type input "Tkachuk"
click button "OK" at bounding box center [446, 388] width 82 height 24
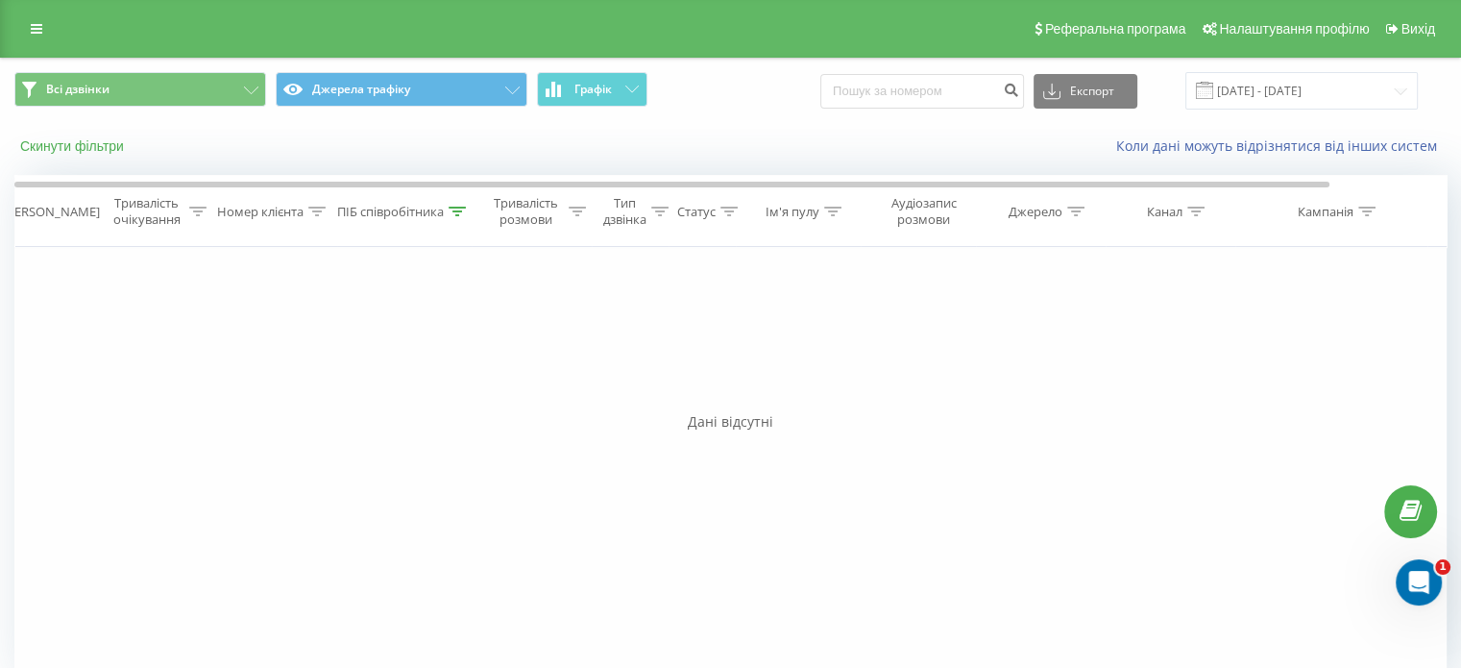
click at [85, 140] on button "Скинути фільтри" at bounding box center [73, 145] width 119 height 17
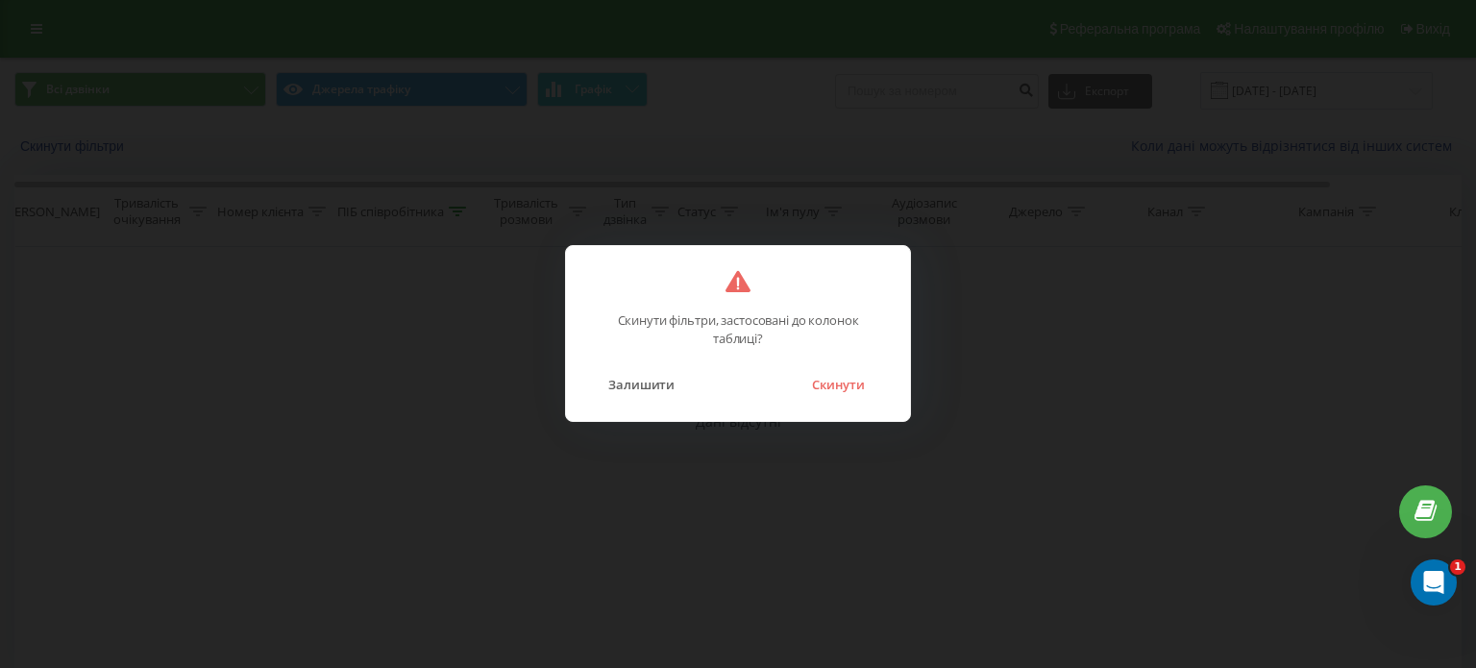
click at [857, 397] on button "Скинути" at bounding box center [838, 384] width 72 height 25
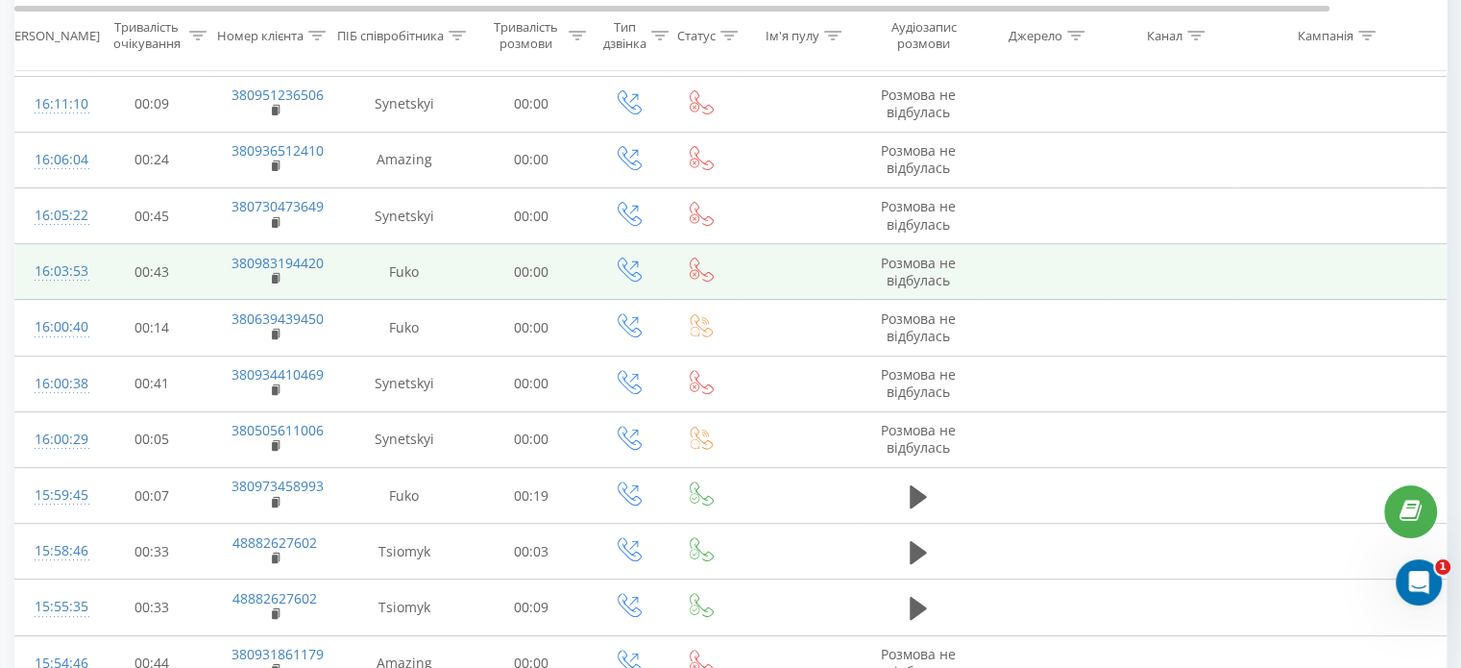
scroll to position [559, 0]
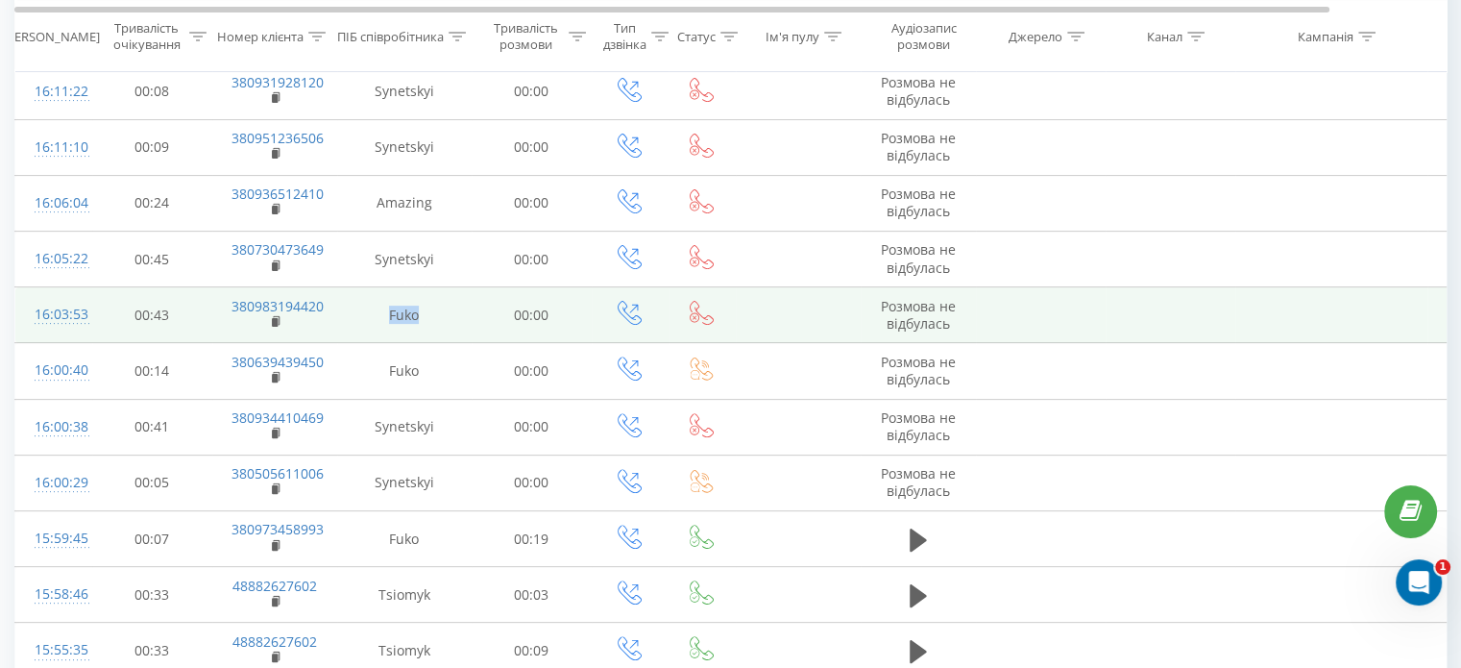
drag, startPoint x: 428, startPoint y: 307, endPoint x: 378, endPoint y: 308, distance: 50.0
click at [378, 308] on td "Fuko" at bounding box center [404, 315] width 135 height 56
copy td "Fuko"
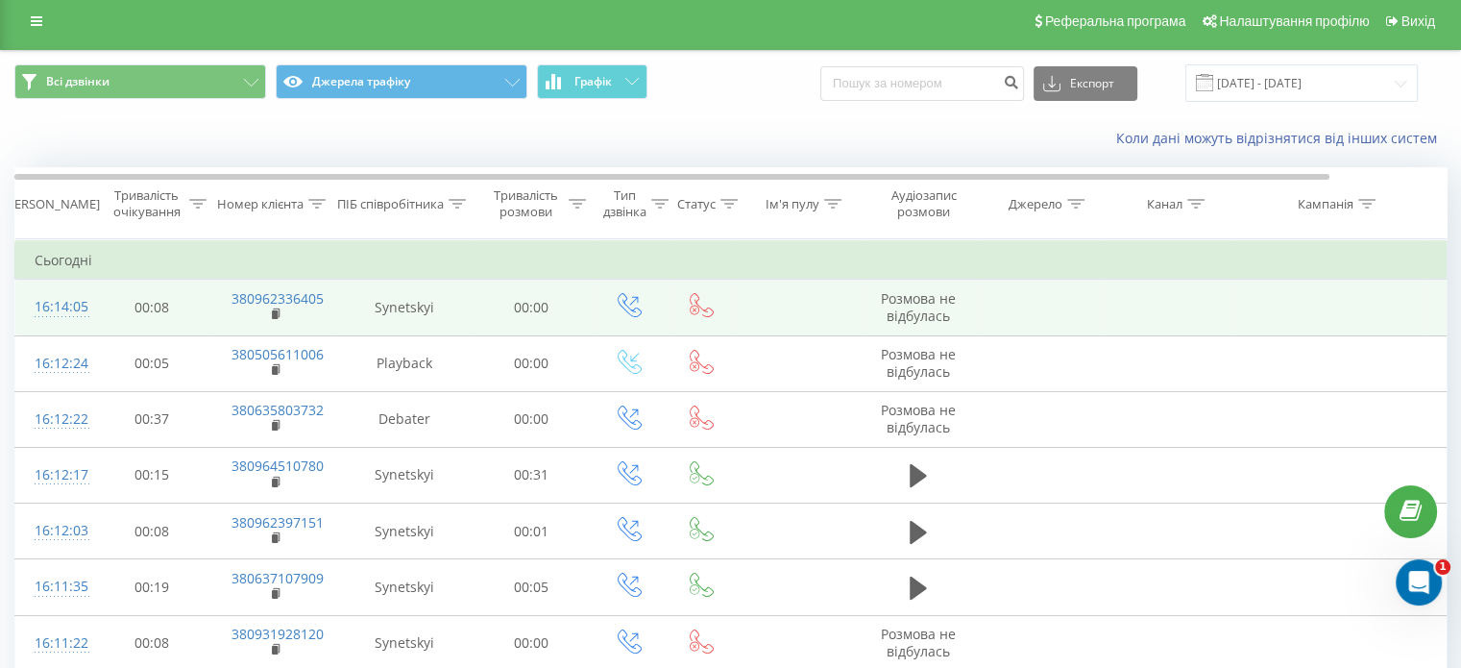
scroll to position [0, 0]
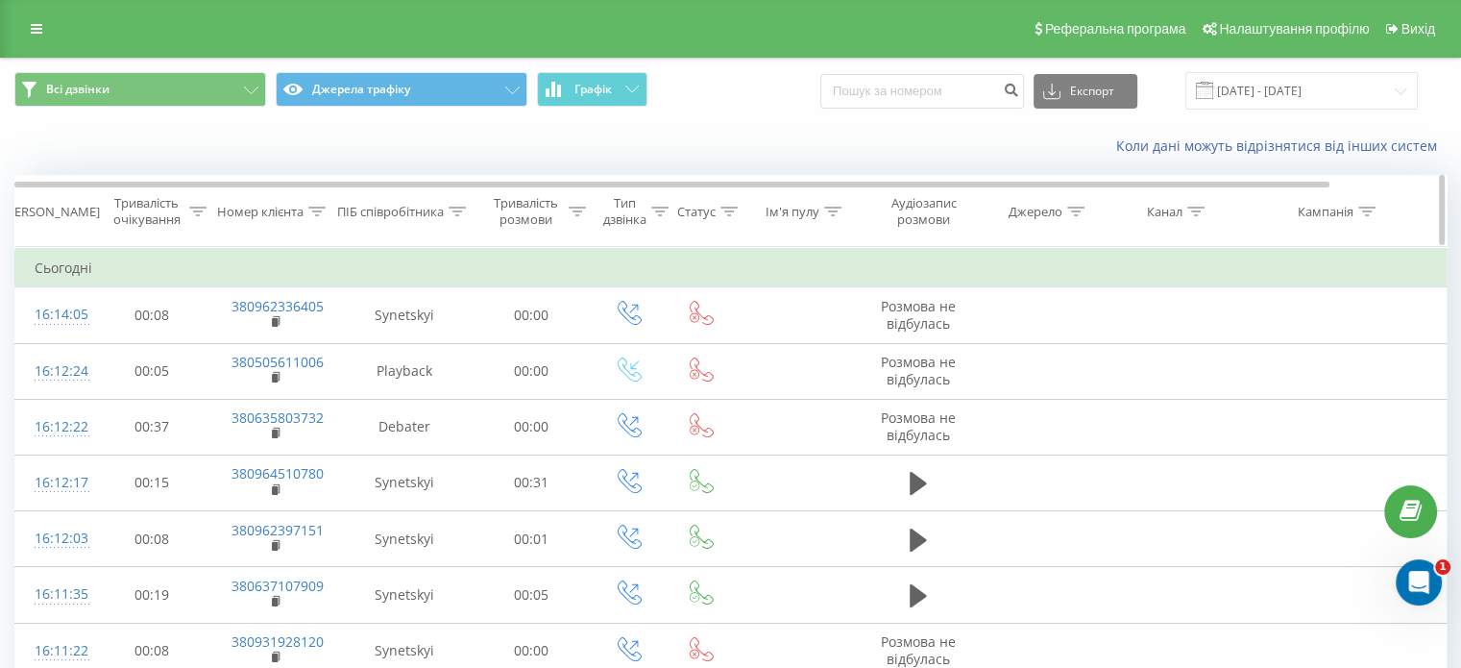
click at [454, 209] on icon at bounding box center [457, 212] width 17 height 10
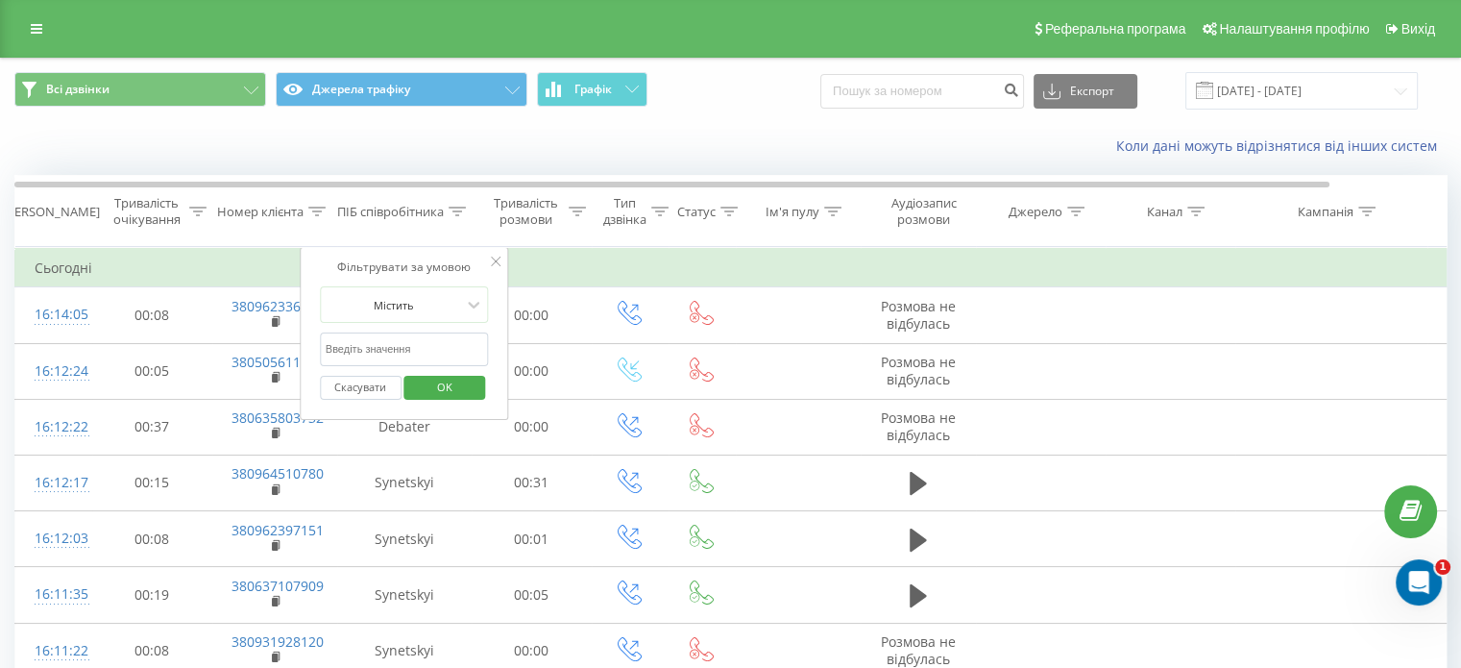
click at [416, 346] on input "text" at bounding box center [404, 349] width 169 height 34
paste input "Fuko"
type input "Fuko"
click at [441, 387] on span "OK" at bounding box center [445, 387] width 54 height 30
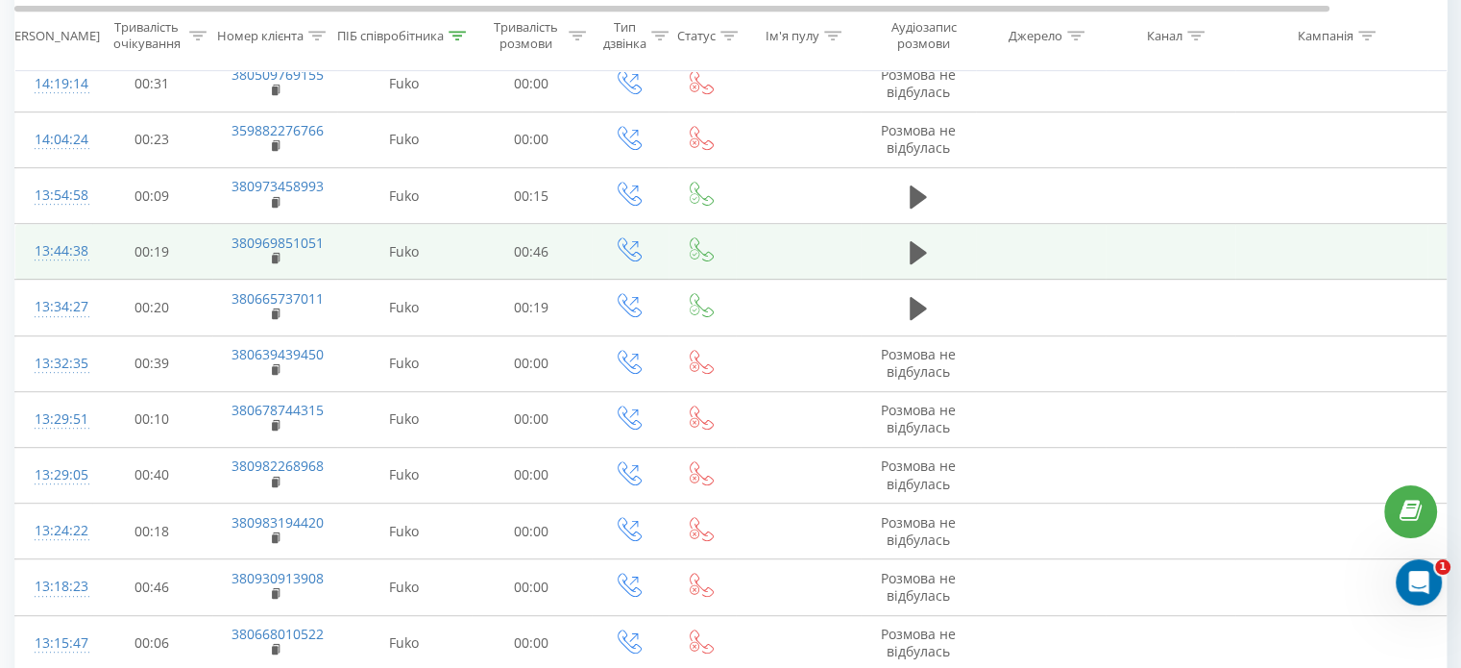
scroll to position [1084, 0]
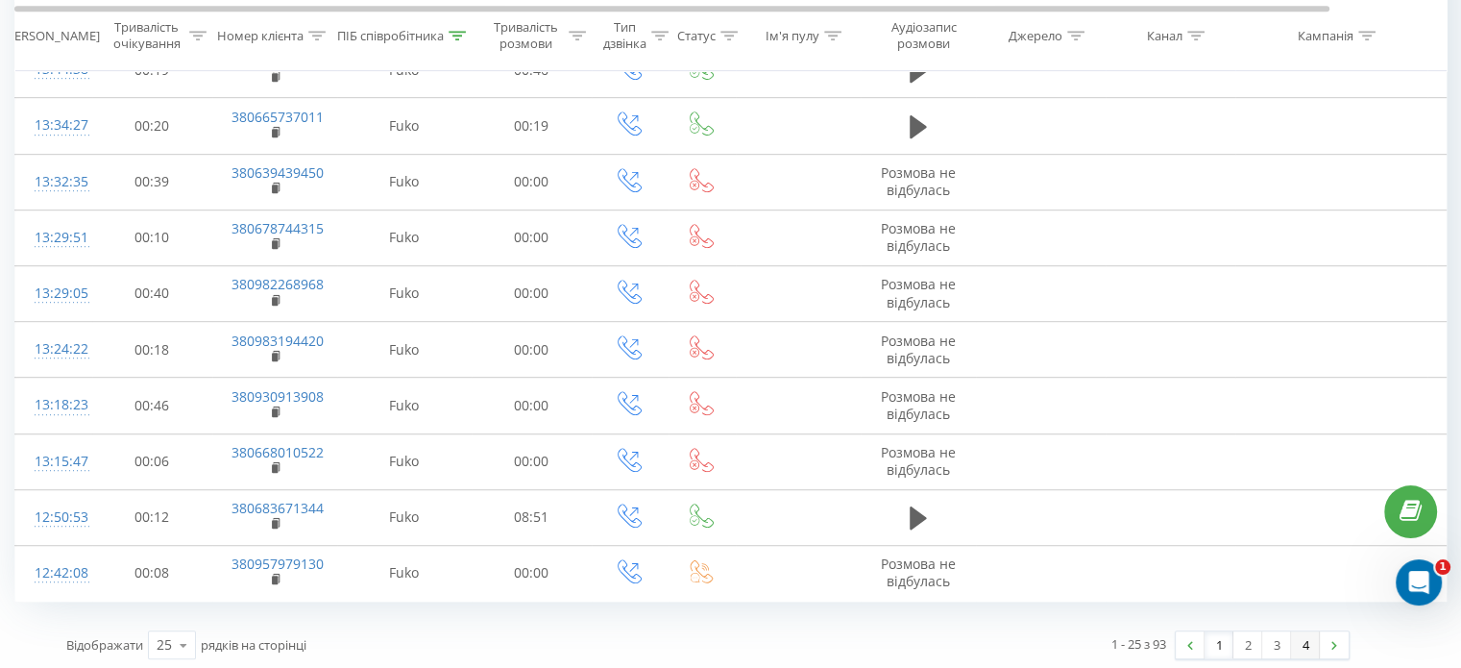
click at [1311, 641] on link "4" at bounding box center [1305, 644] width 29 height 27
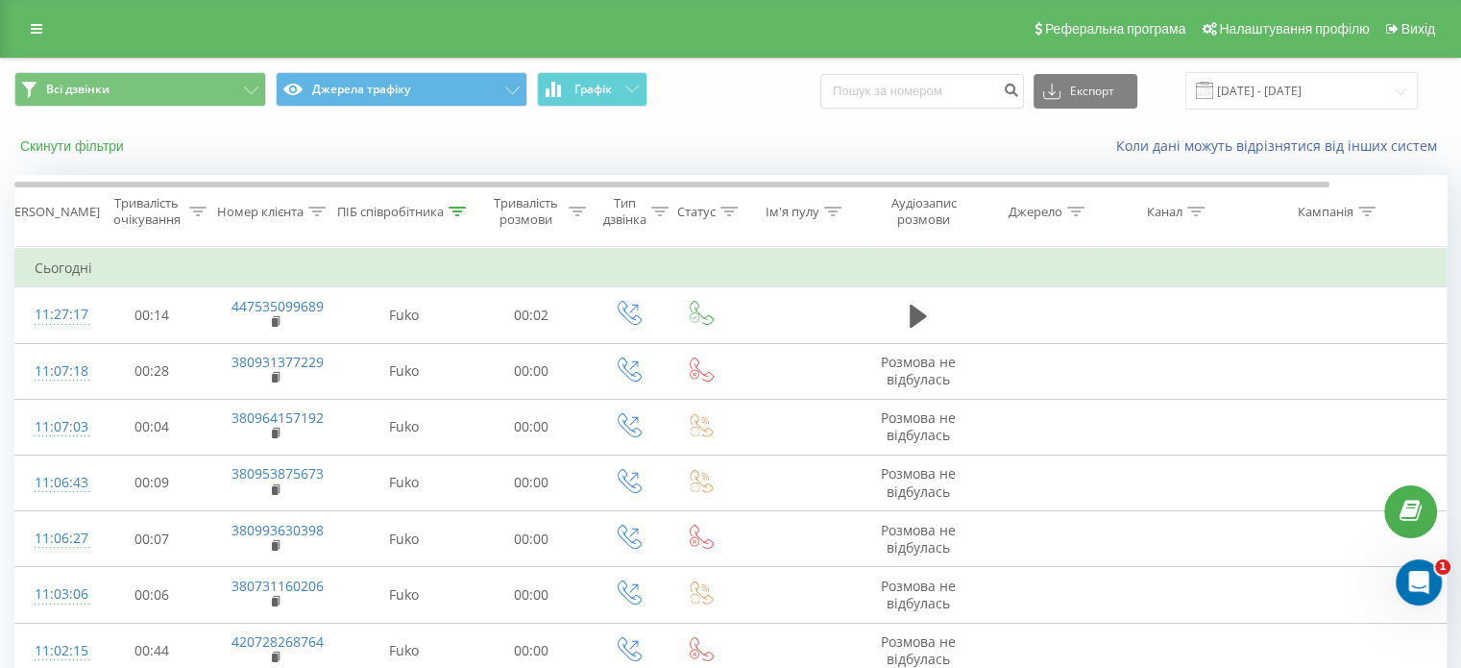
click at [88, 150] on button "Скинути фільтри" at bounding box center [73, 145] width 119 height 17
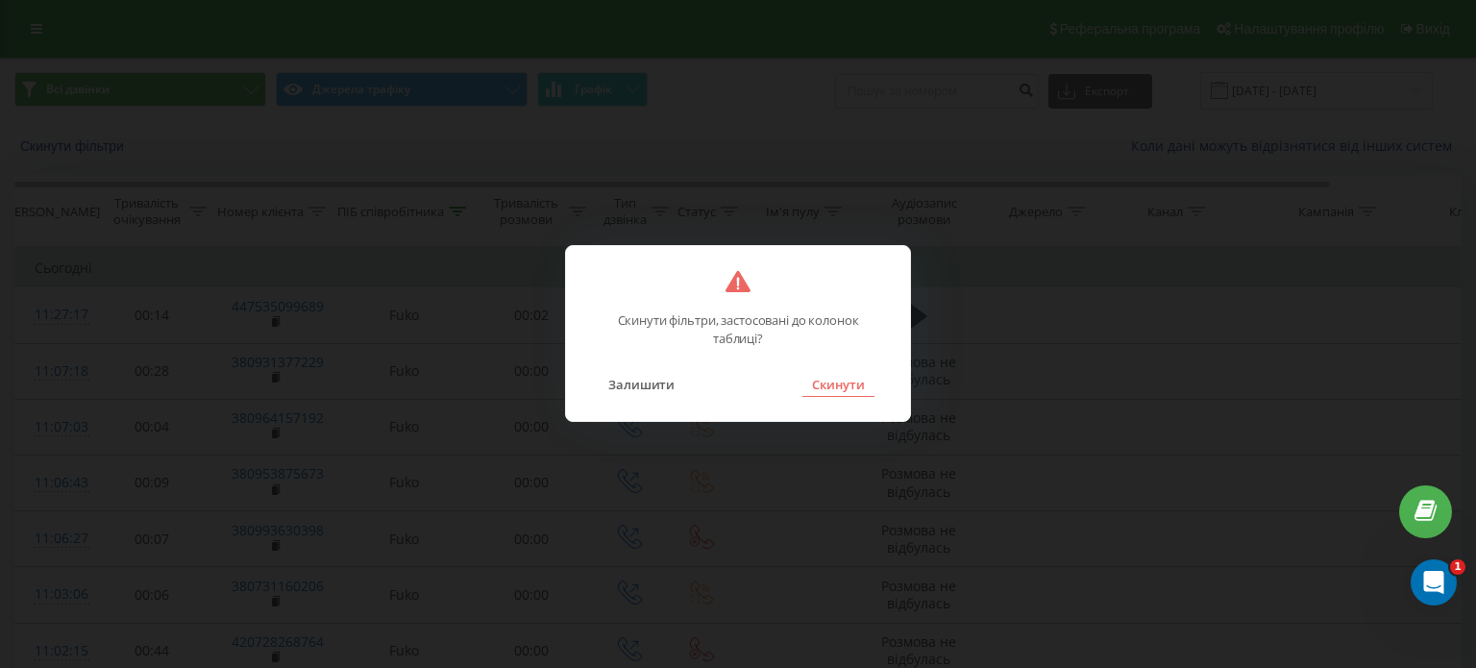
click at [856, 384] on button "Скинути" at bounding box center [838, 384] width 72 height 25
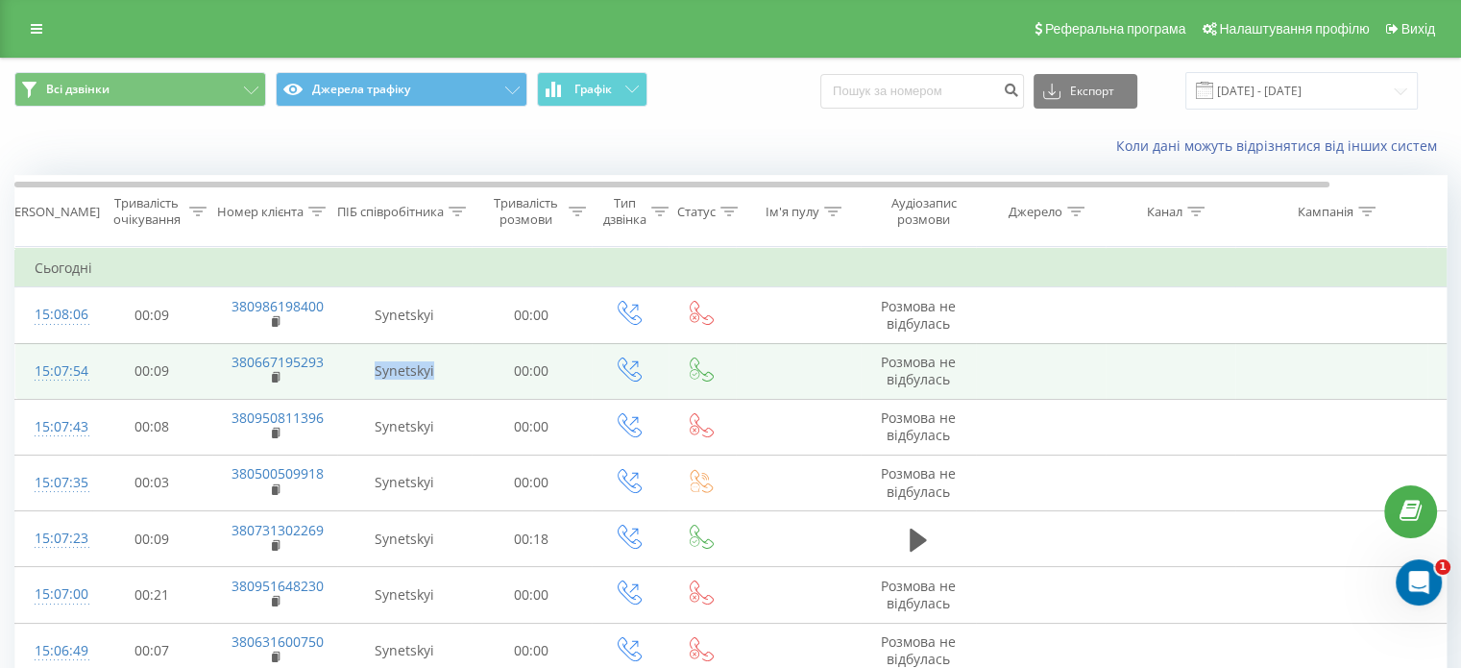
drag, startPoint x: 454, startPoint y: 373, endPoint x: 376, endPoint y: 369, distance: 77.9
click at [376, 369] on td "Synetskyi" at bounding box center [404, 371] width 135 height 56
copy td "Synetskyi"
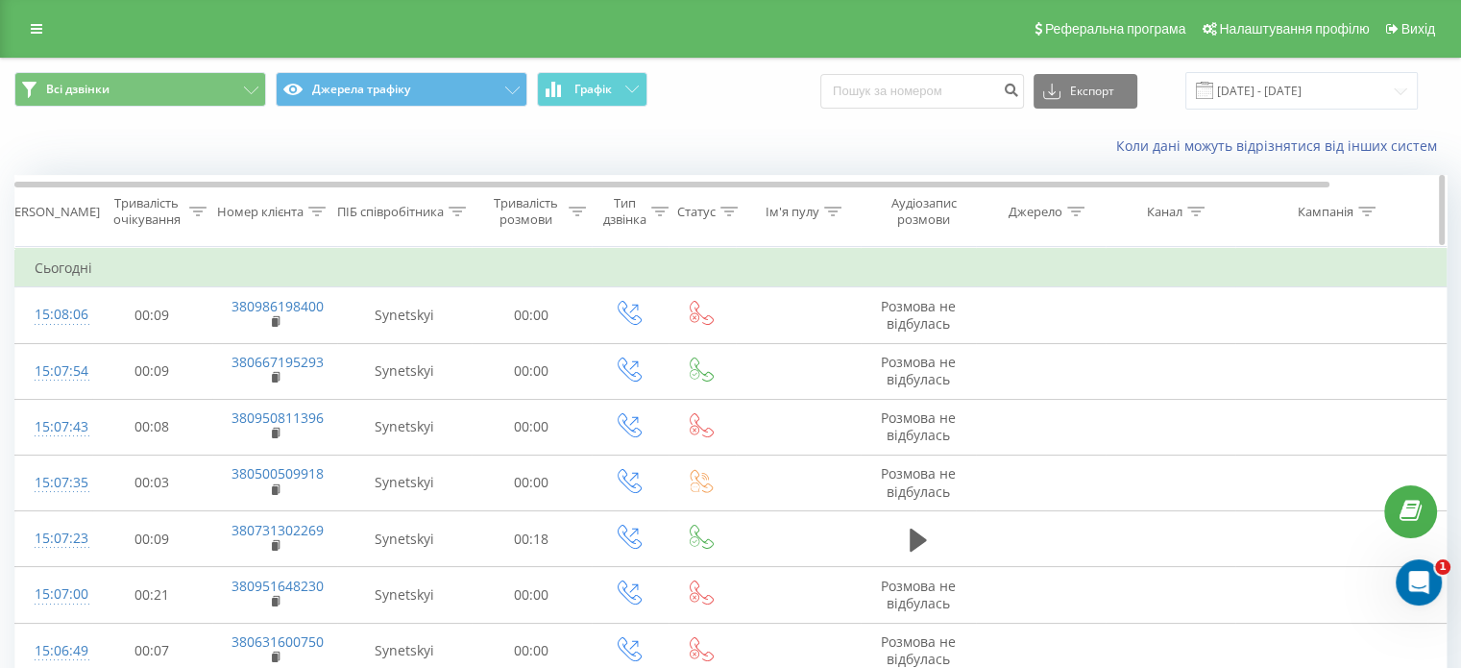
click at [446, 208] on div "ПІБ співробітника" at bounding box center [401, 212] width 129 height 16
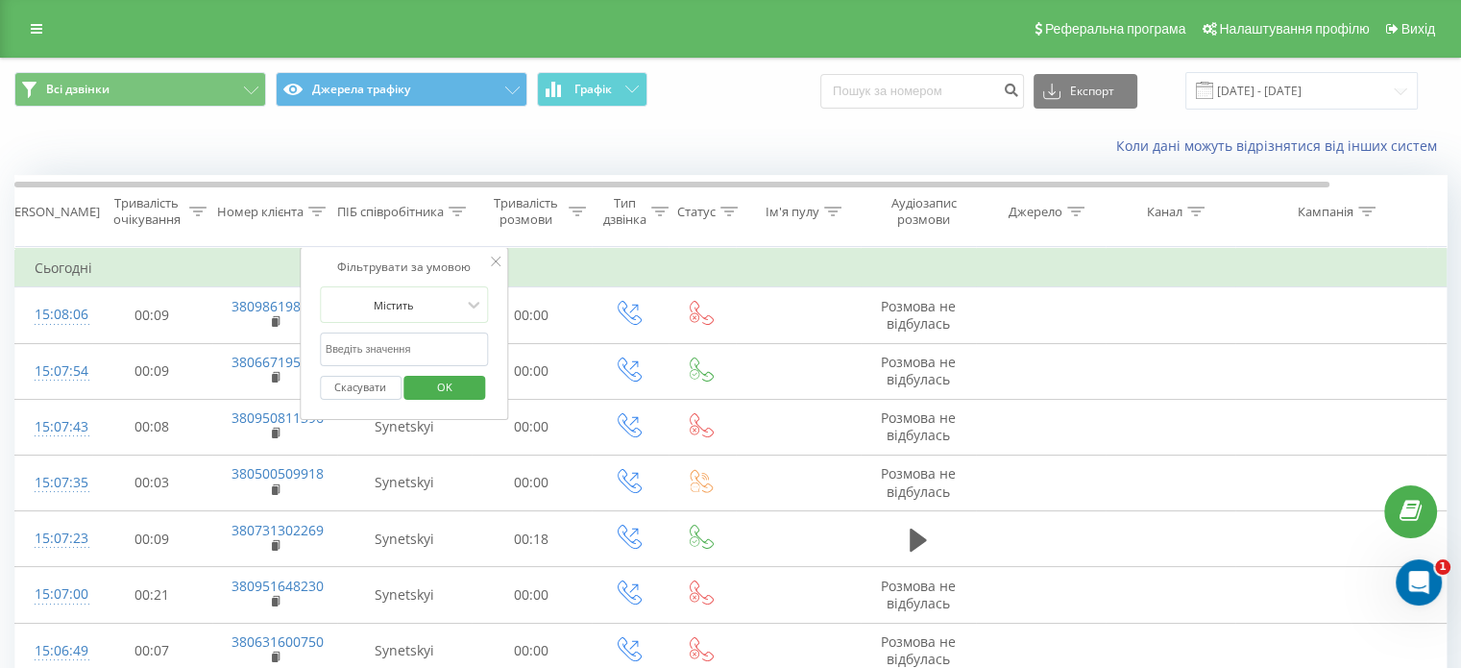
drag, startPoint x: 415, startPoint y: 350, endPoint x: 388, endPoint y: 348, distance: 27.0
click at [390, 348] on input "text" at bounding box center [404, 349] width 169 height 34
paste input "Synetskyi"
type input "Synetskyi"
click at [465, 385] on span "OK" at bounding box center [445, 387] width 54 height 30
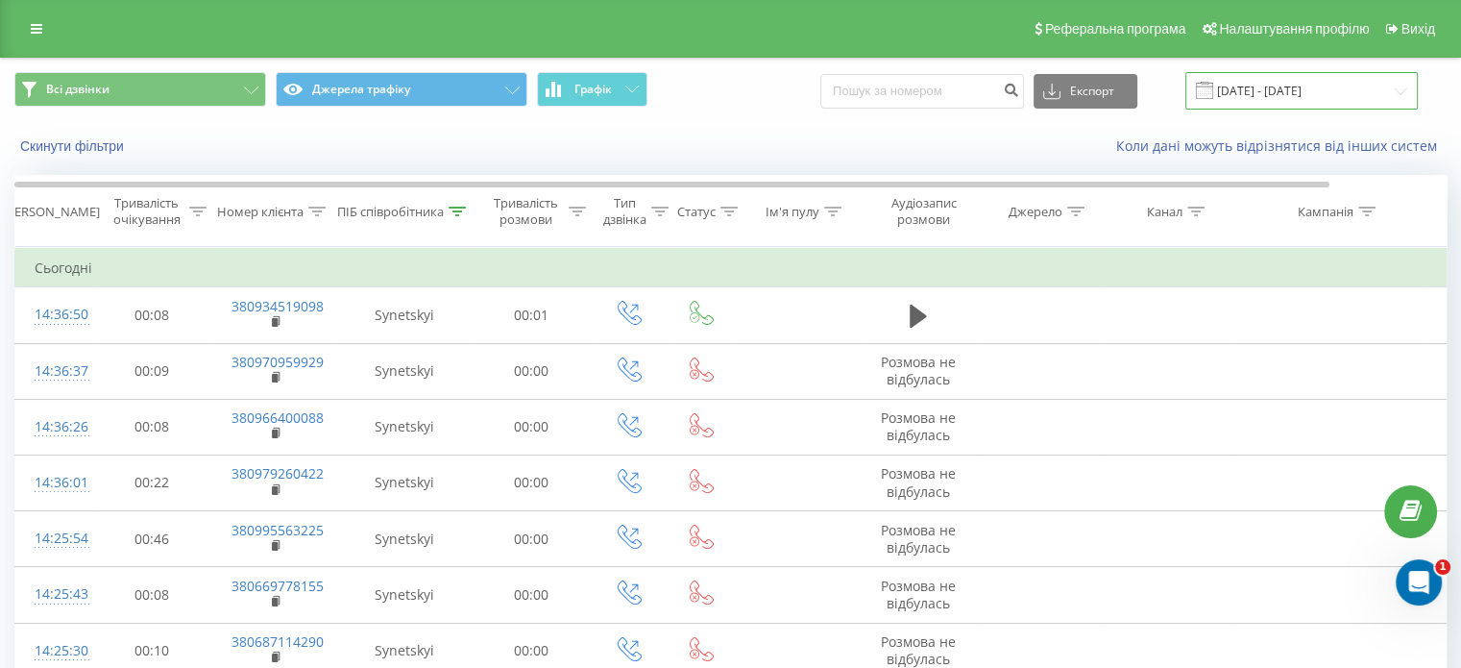
click at [1395, 86] on input "23.09.2025 - 23.09.2025" at bounding box center [1302, 90] width 233 height 37
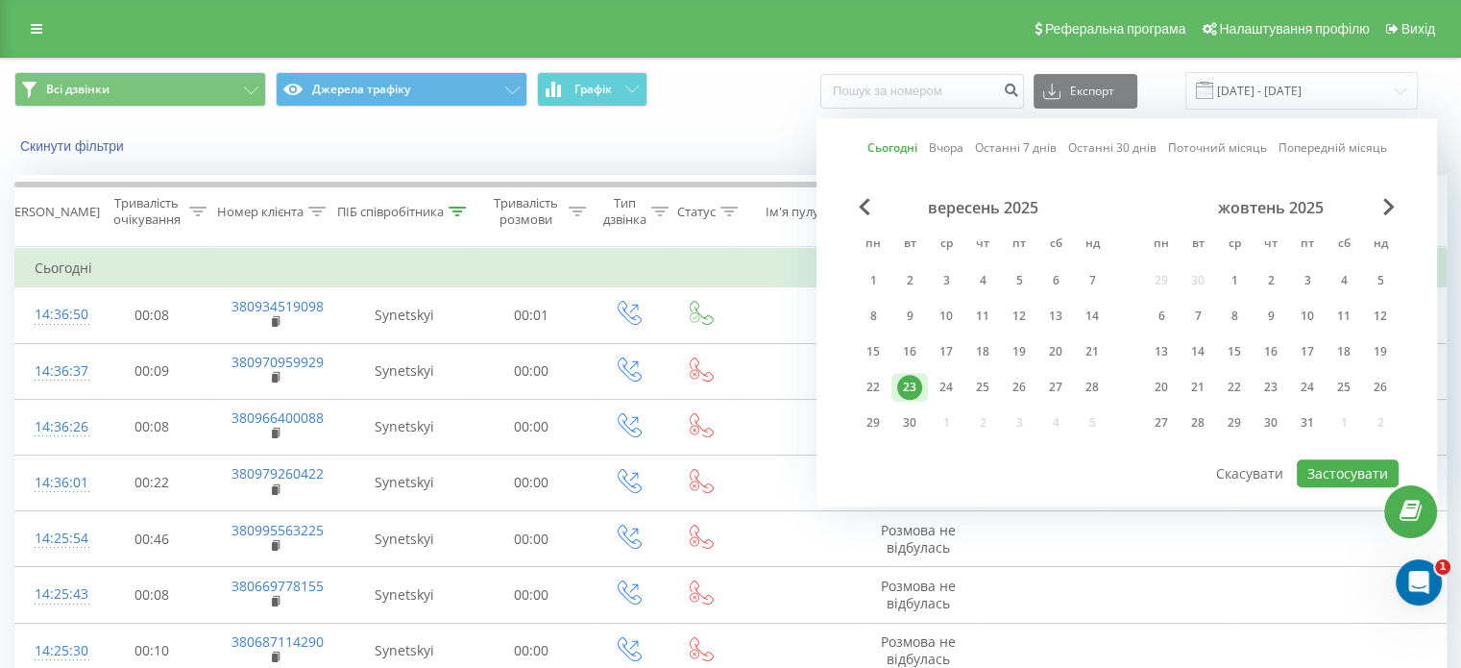
click at [915, 382] on div "23" at bounding box center [909, 387] width 25 height 25
click at [1350, 459] on button "Застосувати" at bounding box center [1348, 473] width 102 height 28
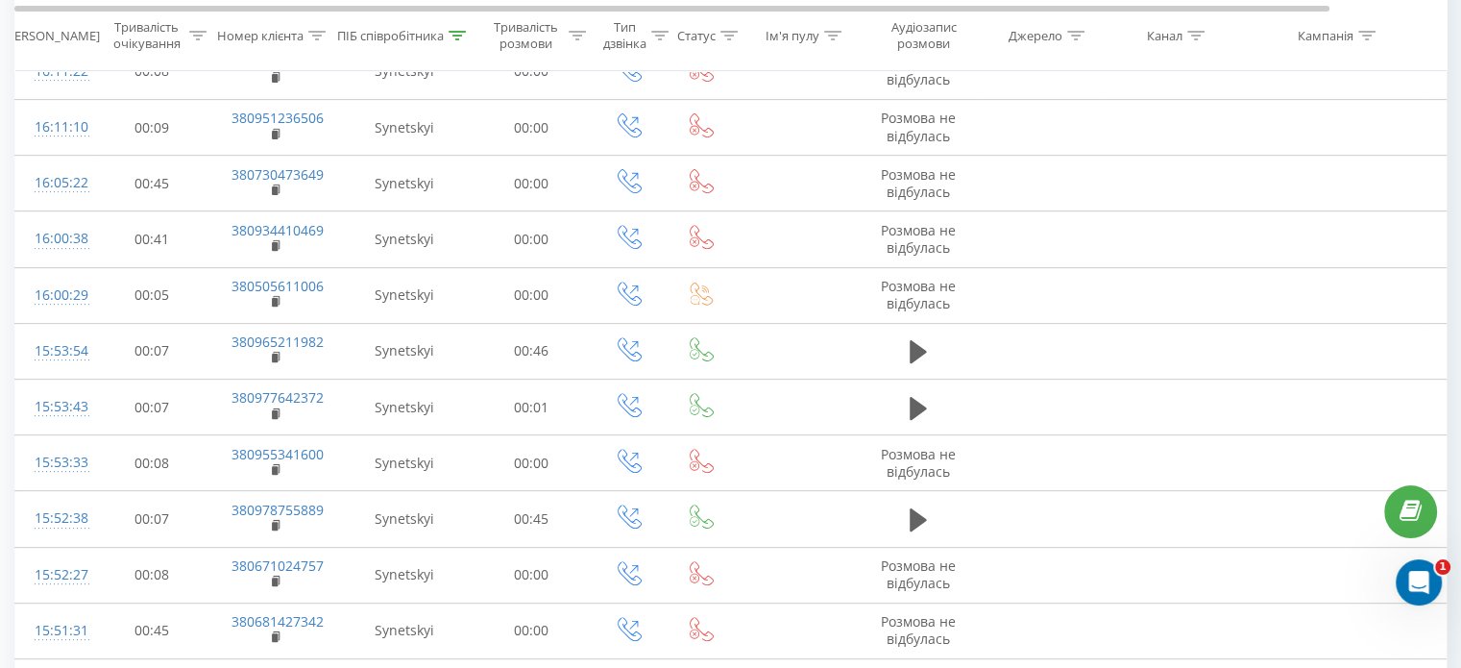
scroll to position [1084, 0]
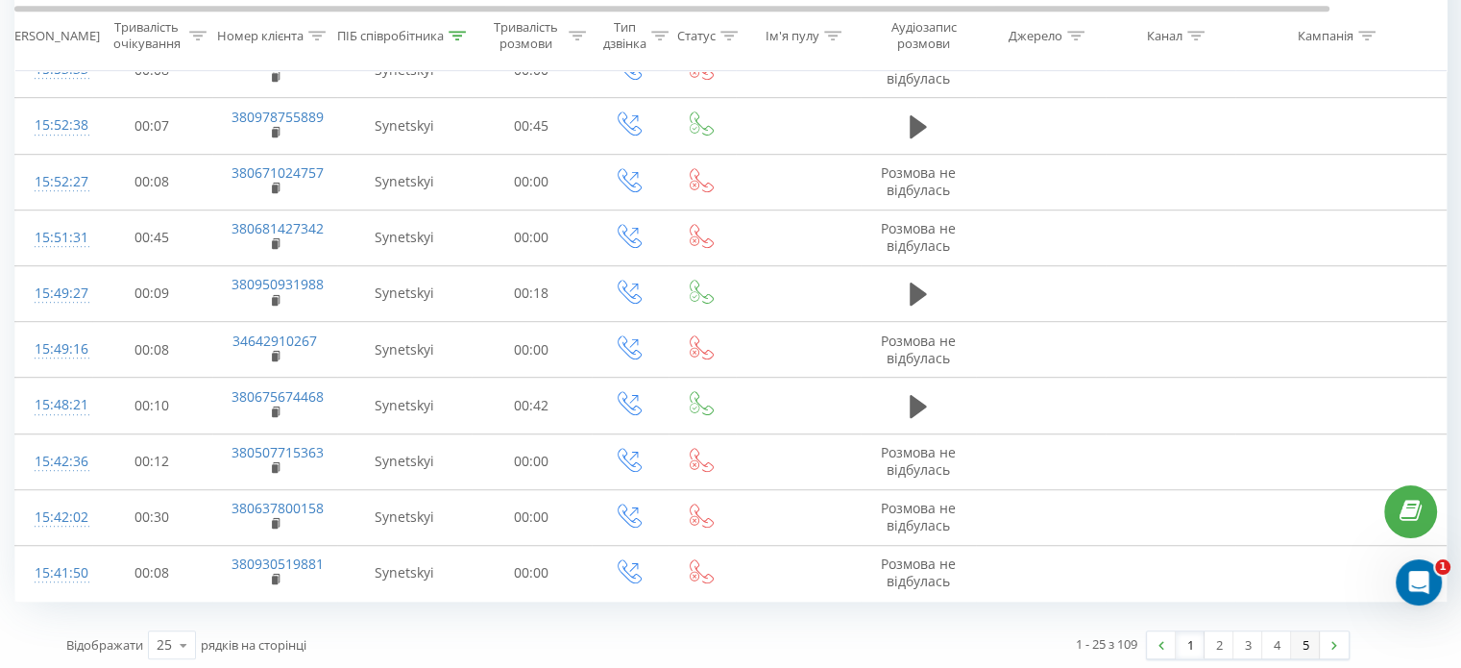
click at [1307, 638] on link "5" at bounding box center [1305, 644] width 29 height 27
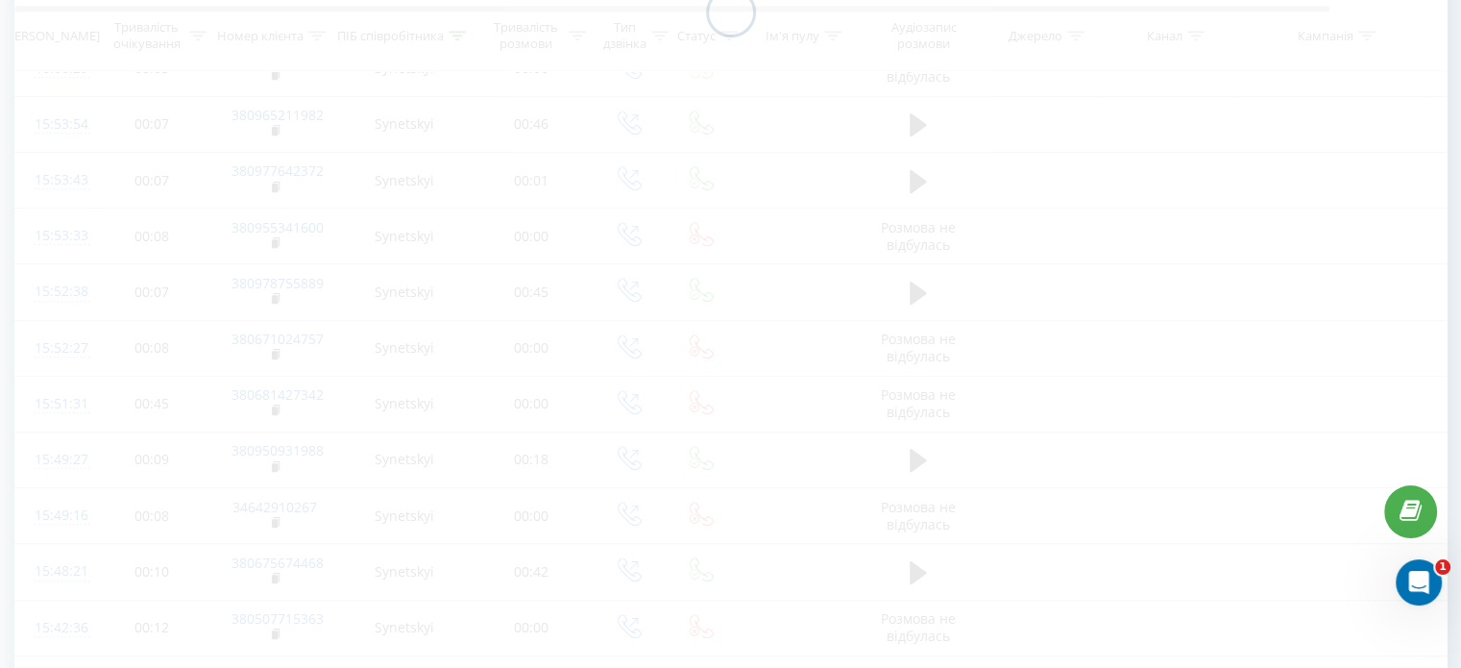
scroll to position [247, 0]
